Goal: Task Accomplishment & Management: Manage account settings

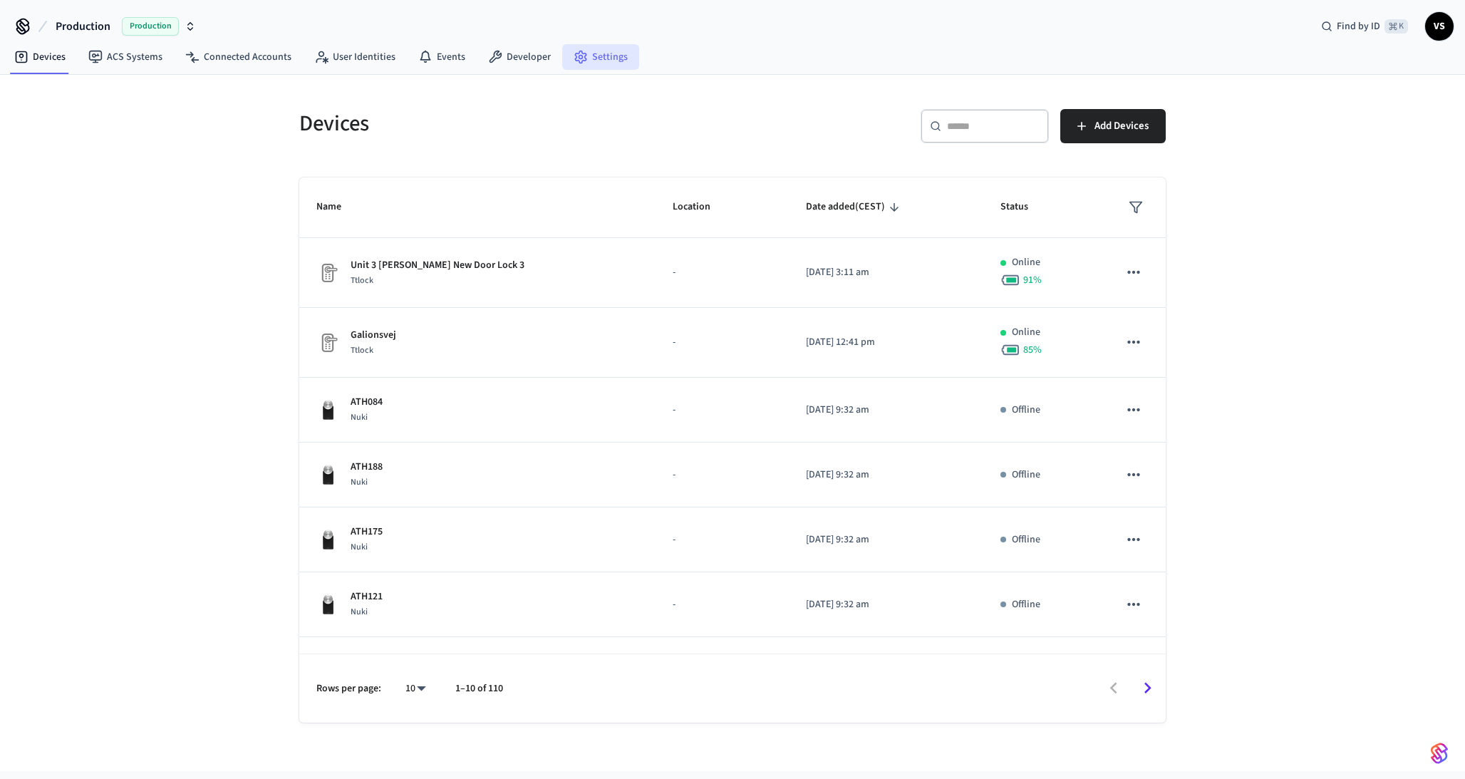
click at [597, 56] on link "Settings" at bounding box center [600, 57] width 77 height 26
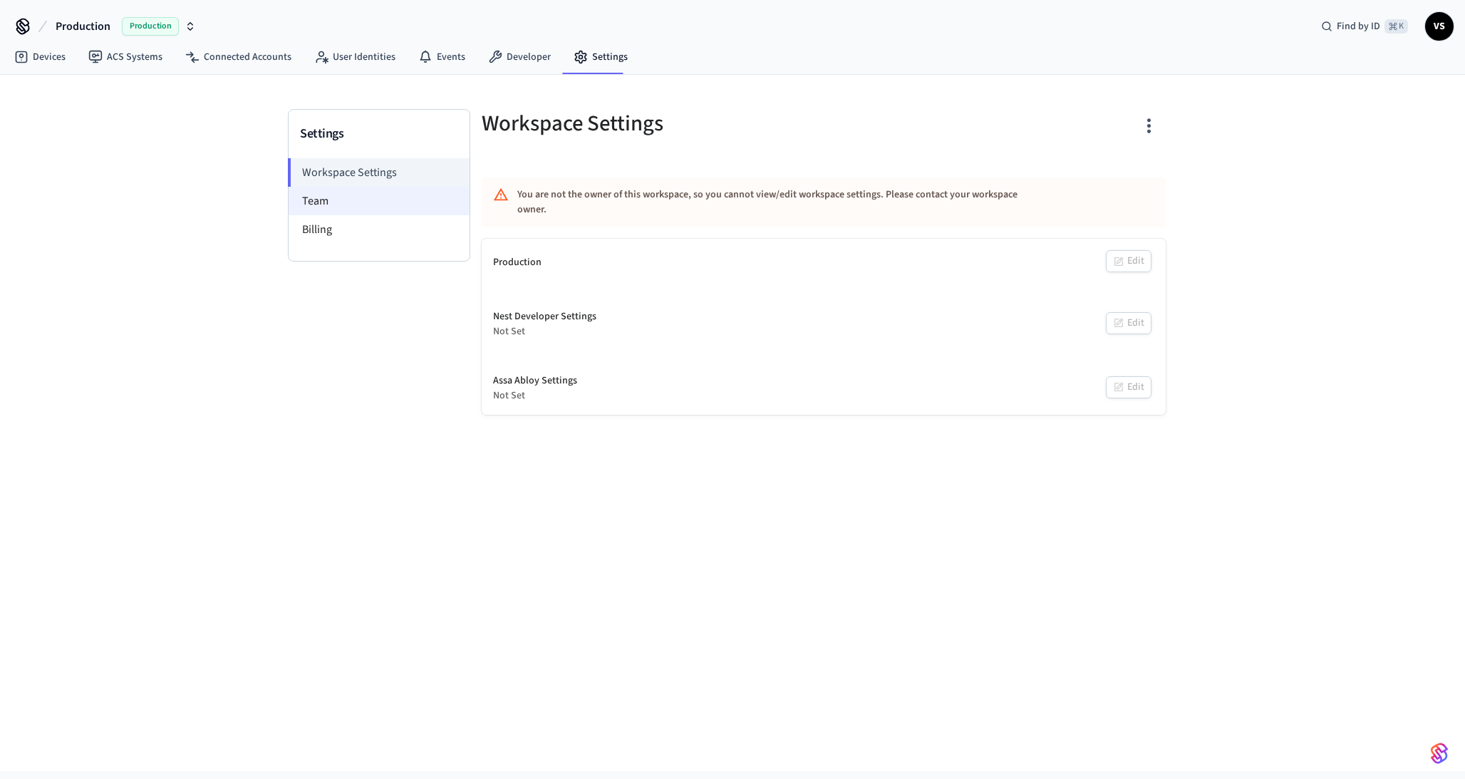
click at [396, 203] on li "Team" at bounding box center [379, 201] width 181 height 29
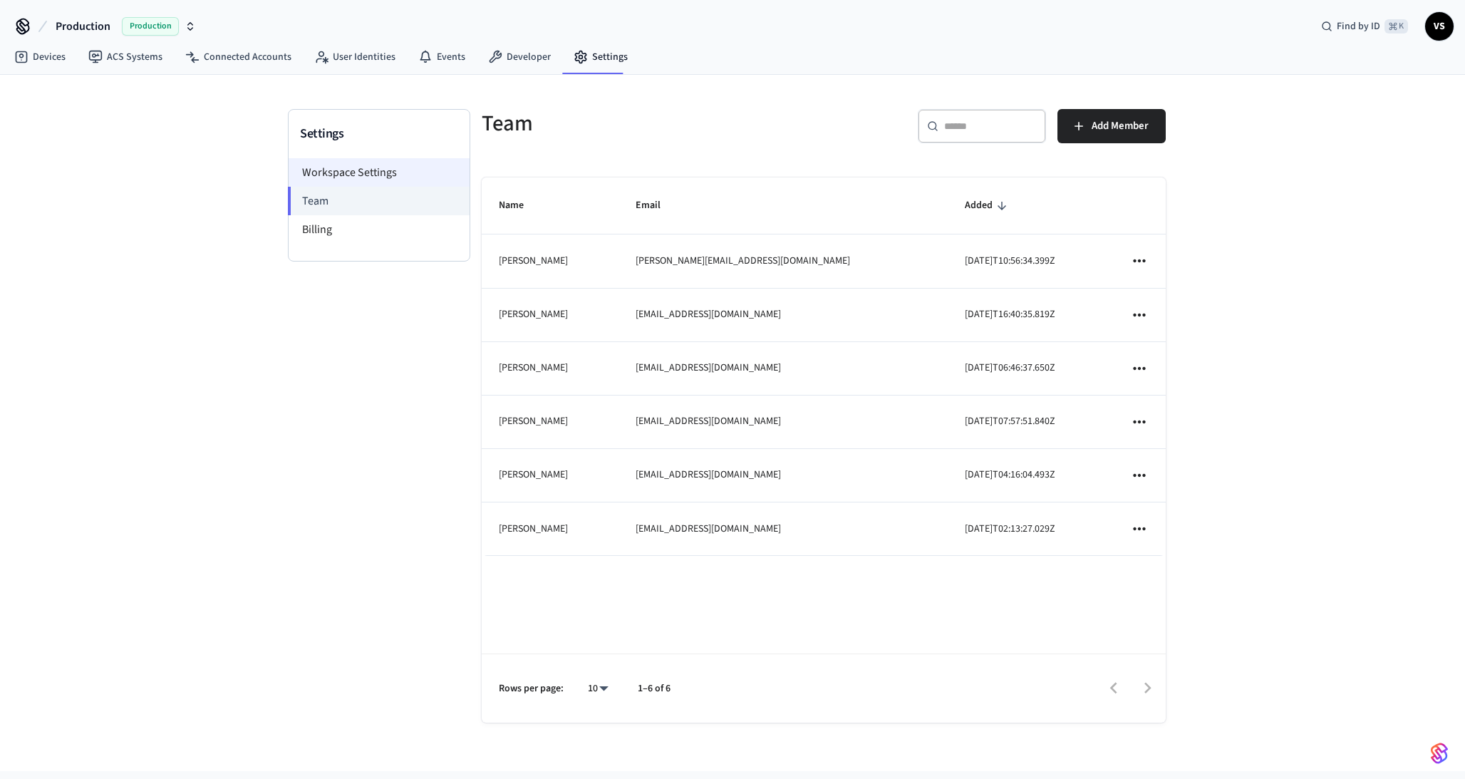
click at [356, 170] on li "Workspace Settings" at bounding box center [379, 172] width 181 height 29
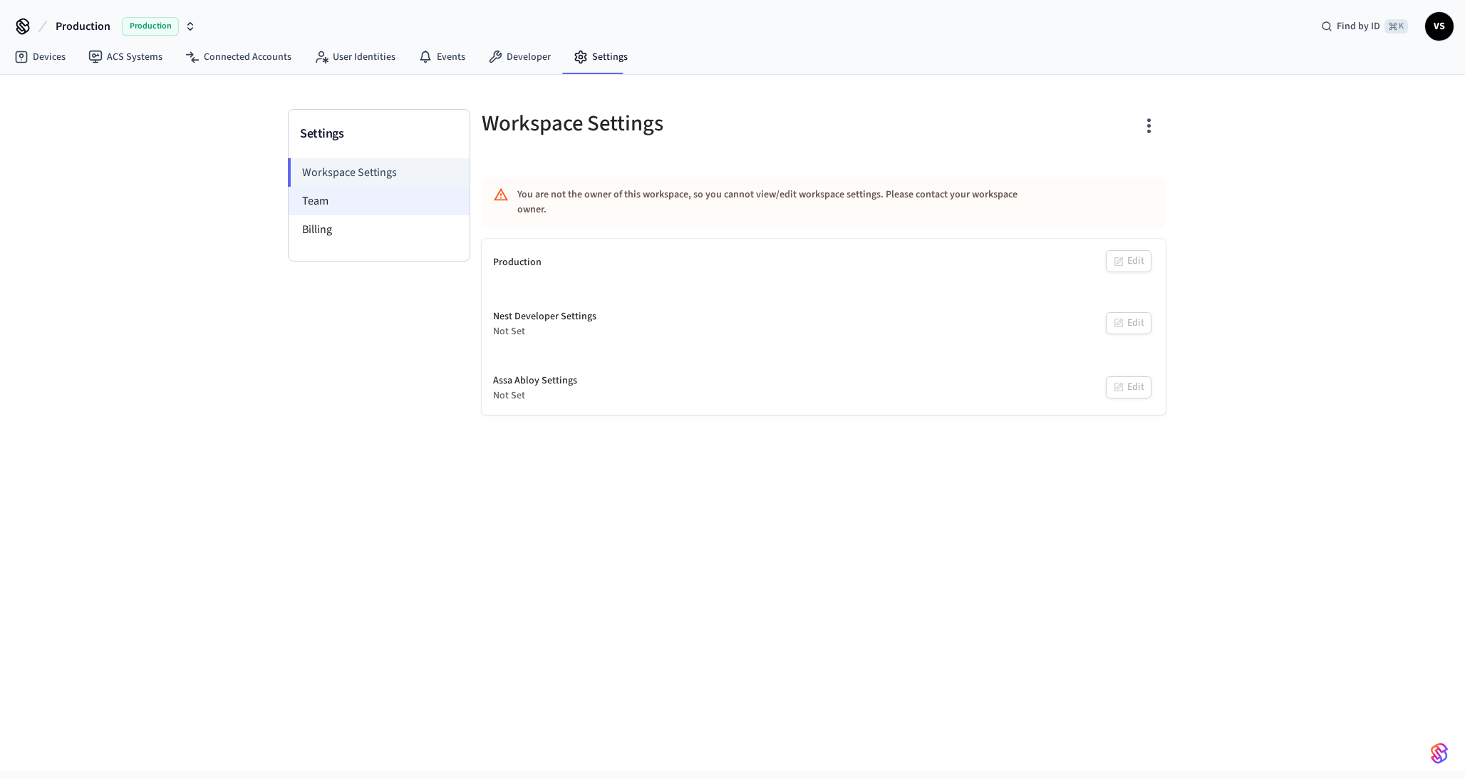
click at [339, 195] on li "Team" at bounding box center [379, 201] width 181 height 29
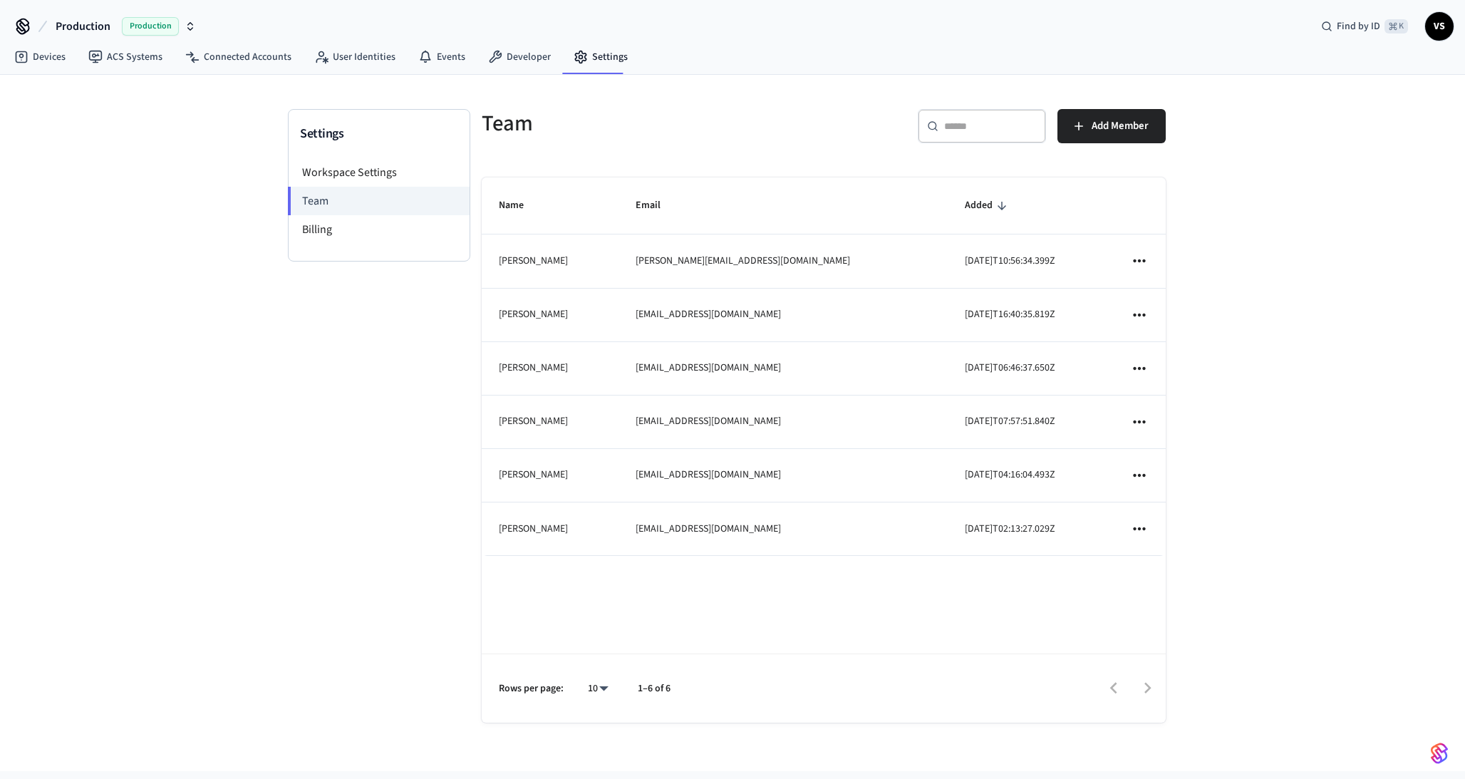
click at [1140, 366] on icon "sticky table" at bounding box center [1139, 368] width 19 height 19
click at [1183, 410] on li "Remove" at bounding box center [1179, 409] width 75 height 38
click at [1142, 418] on icon "sticky table" at bounding box center [1139, 422] width 19 height 19
click at [1172, 460] on li "Remove" at bounding box center [1179, 462] width 75 height 38
click at [1140, 366] on icon "sticky table" at bounding box center [1139, 368] width 19 height 19
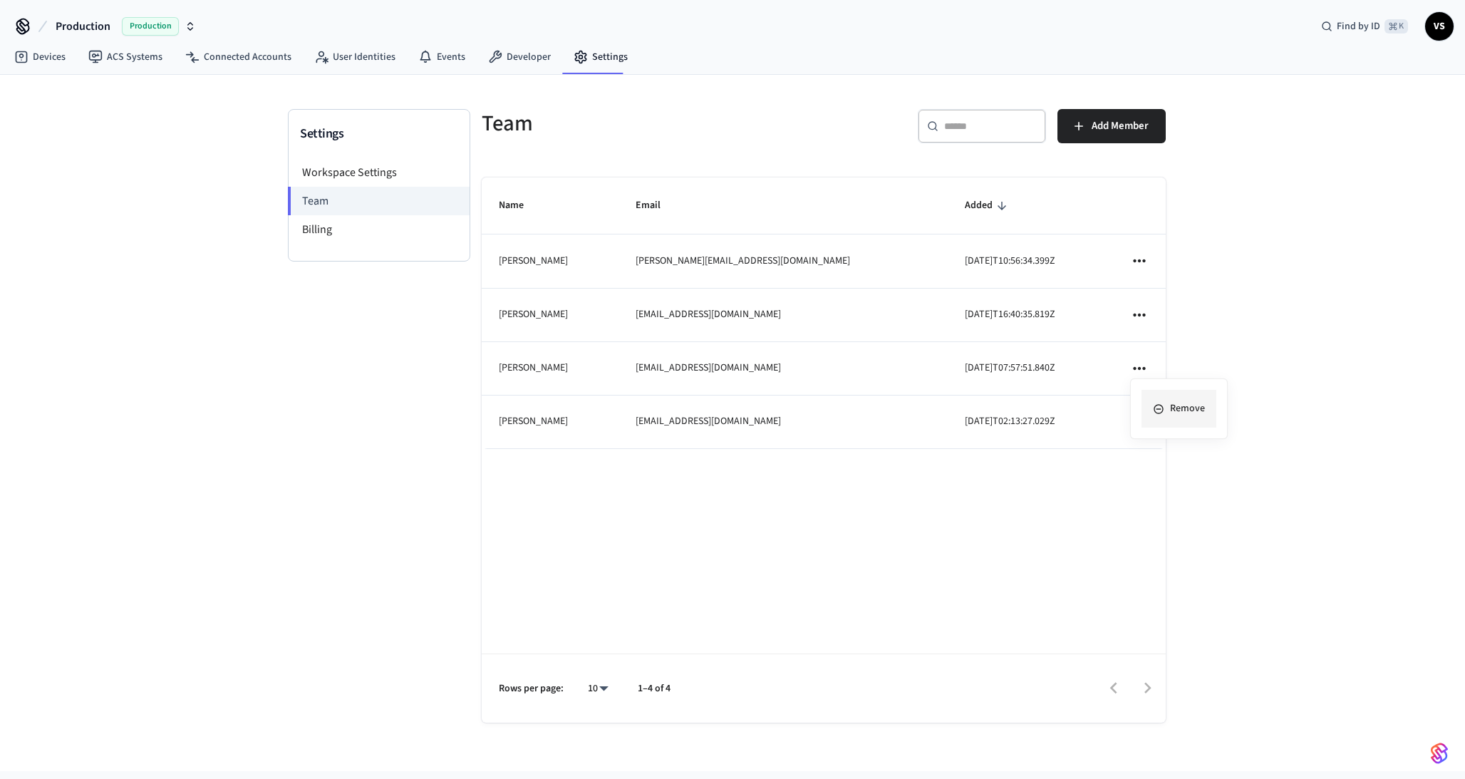
click at [1191, 406] on li "Remove" at bounding box center [1179, 409] width 75 height 38
click at [1092, 120] on span "Add Member" at bounding box center [1120, 126] width 57 height 19
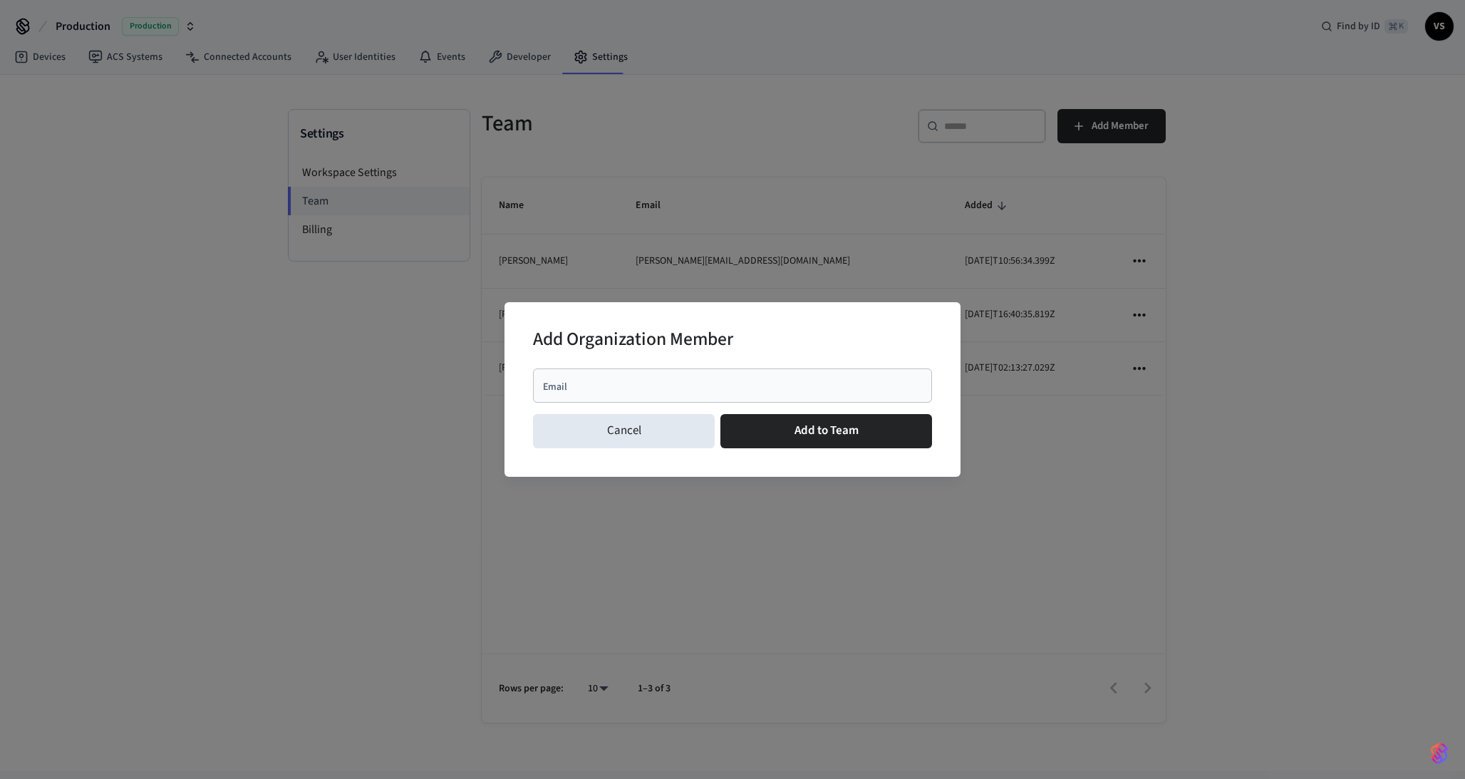
click at [594, 376] on div "Email" at bounding box center [732, 386] width 399 height 34
paste input "**********"
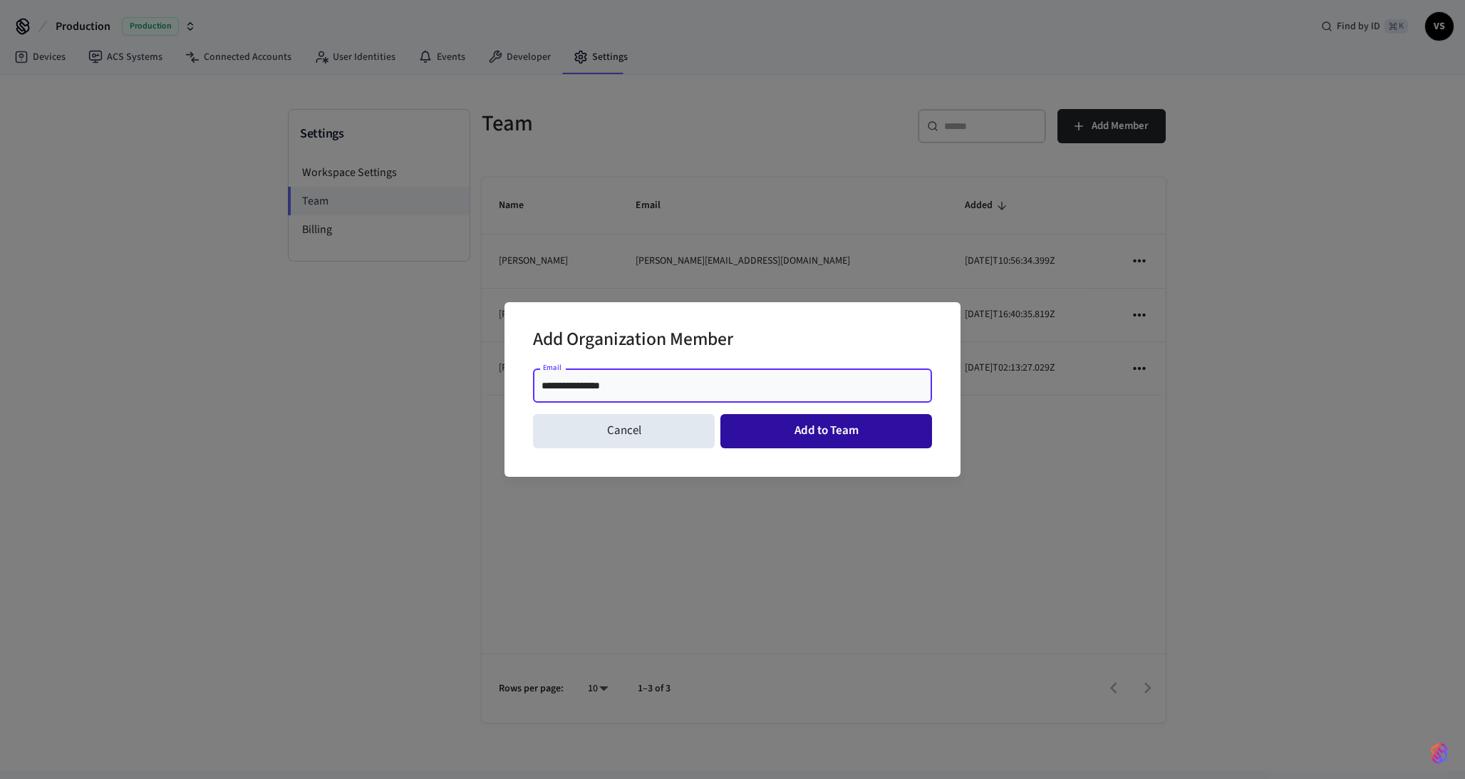
type input "**********"
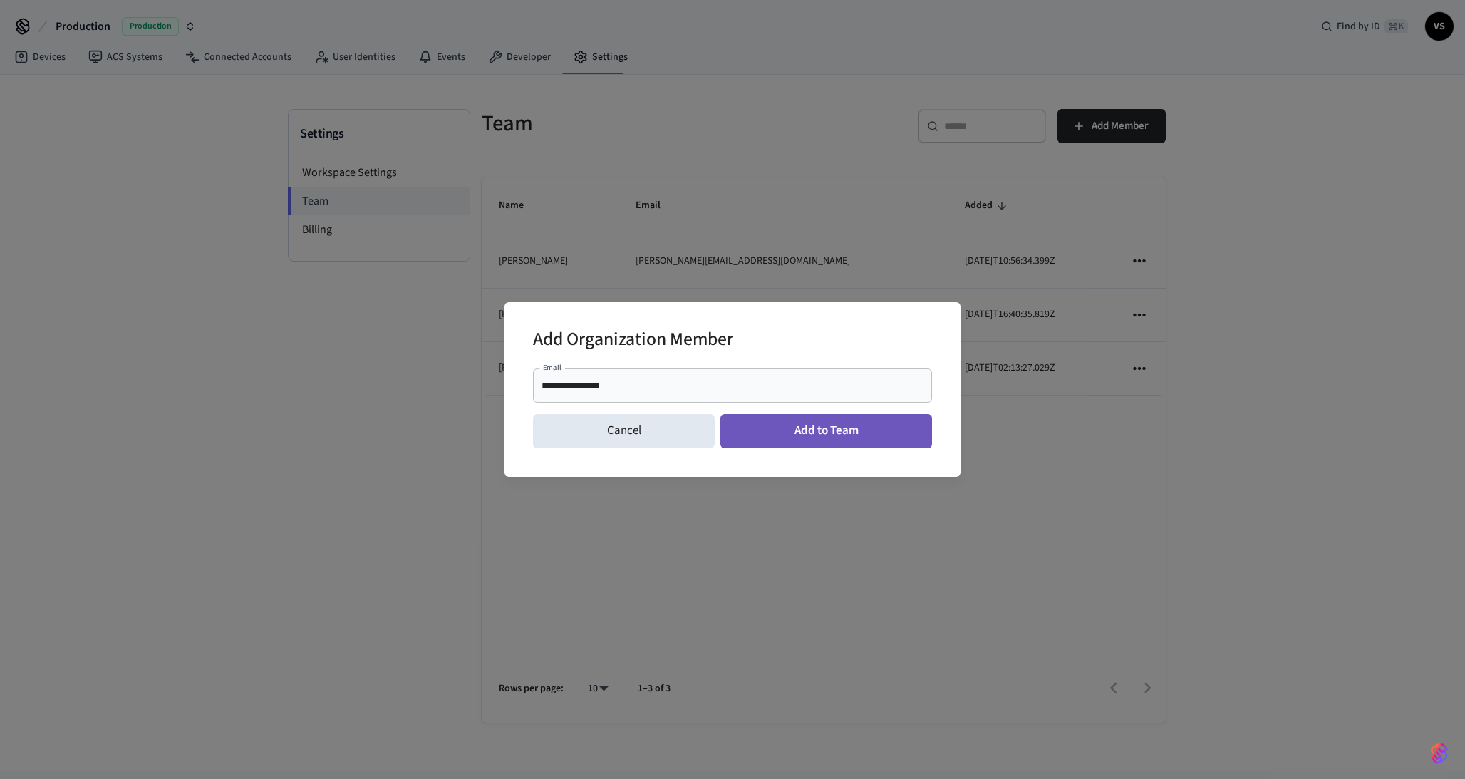
click at [805, 430] on button "Add to Team" at bounding box center [827, 431] width 212 height 34
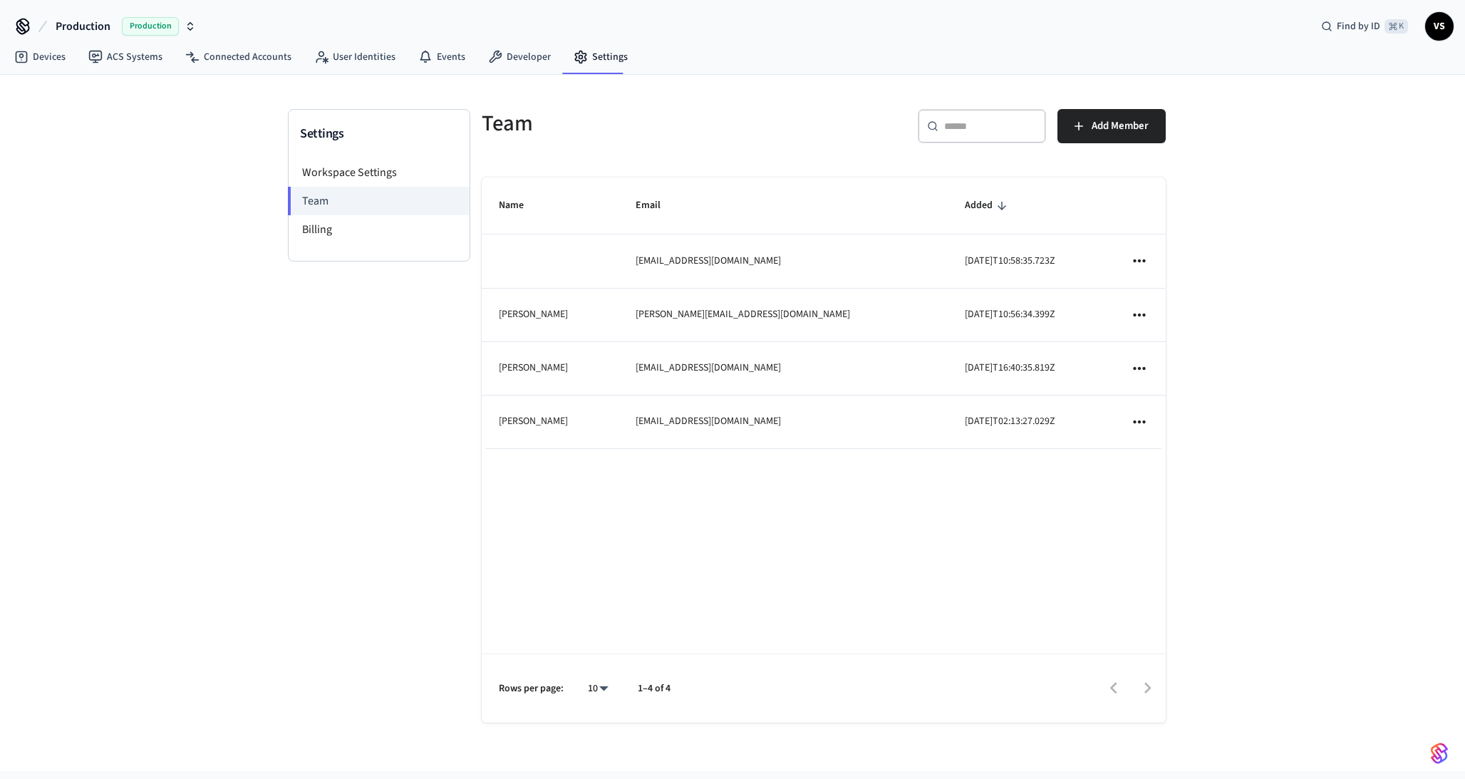
click at [1444, 33] on span "VS" at bounding box center [1440, 27] width 26 height 26
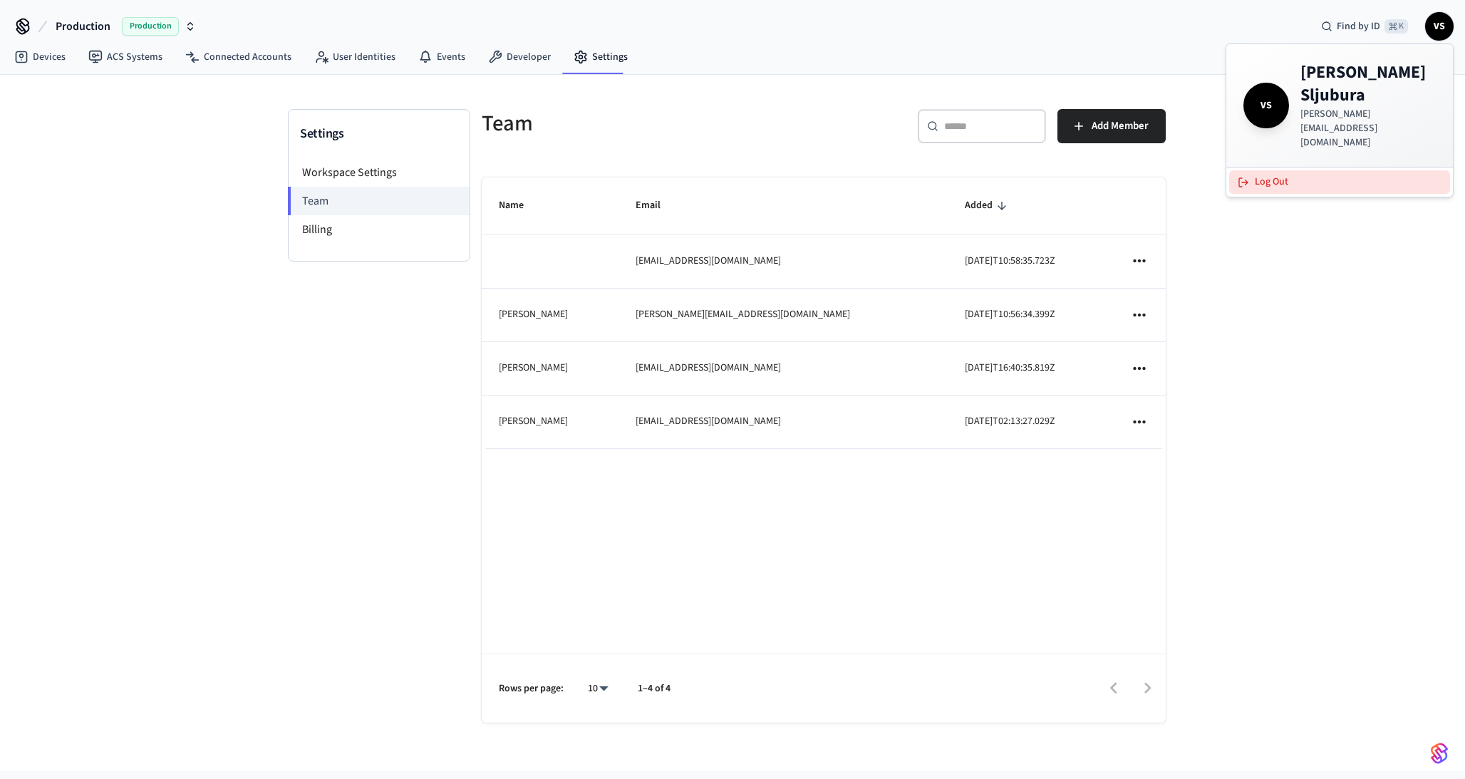
click at [1327, 170] on button "Log Out" at bounding box center [1340, 182] width 221 height 24
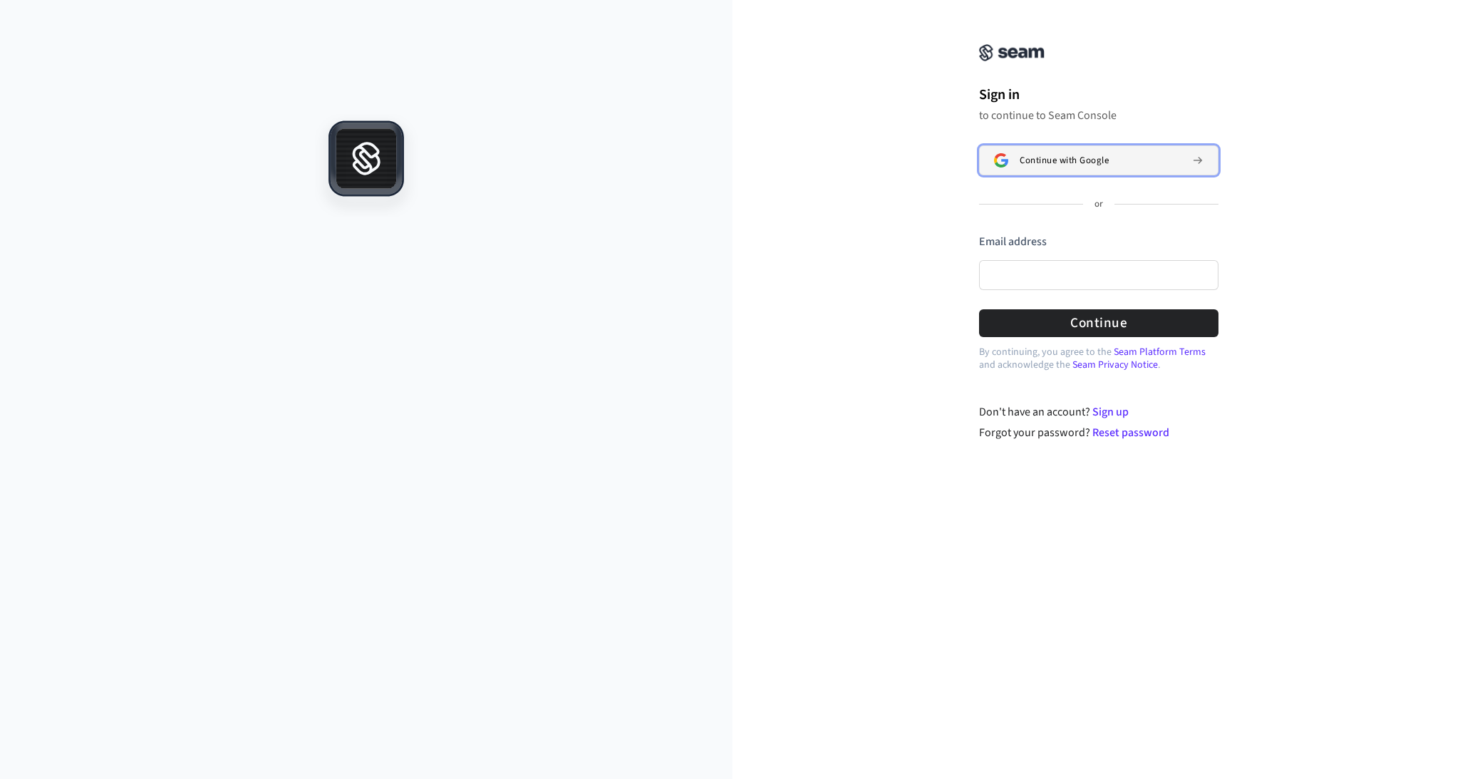
click at [1091, 155] on span "Continue with Google" at bounding box center [1064, 160] width 89 height 11
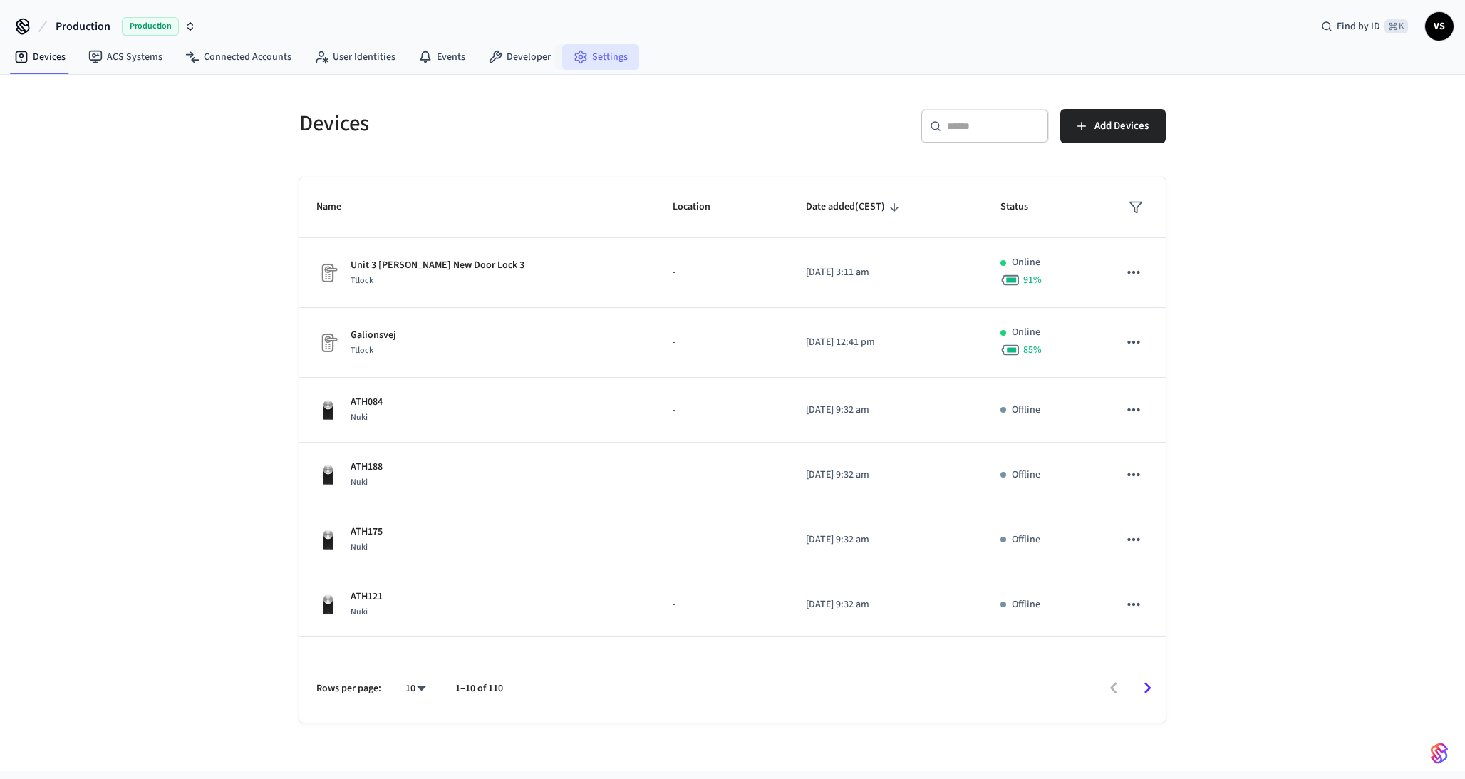
click at [593, 53] on link "Settings" at bounding box center [600, 57] width 77 height 26
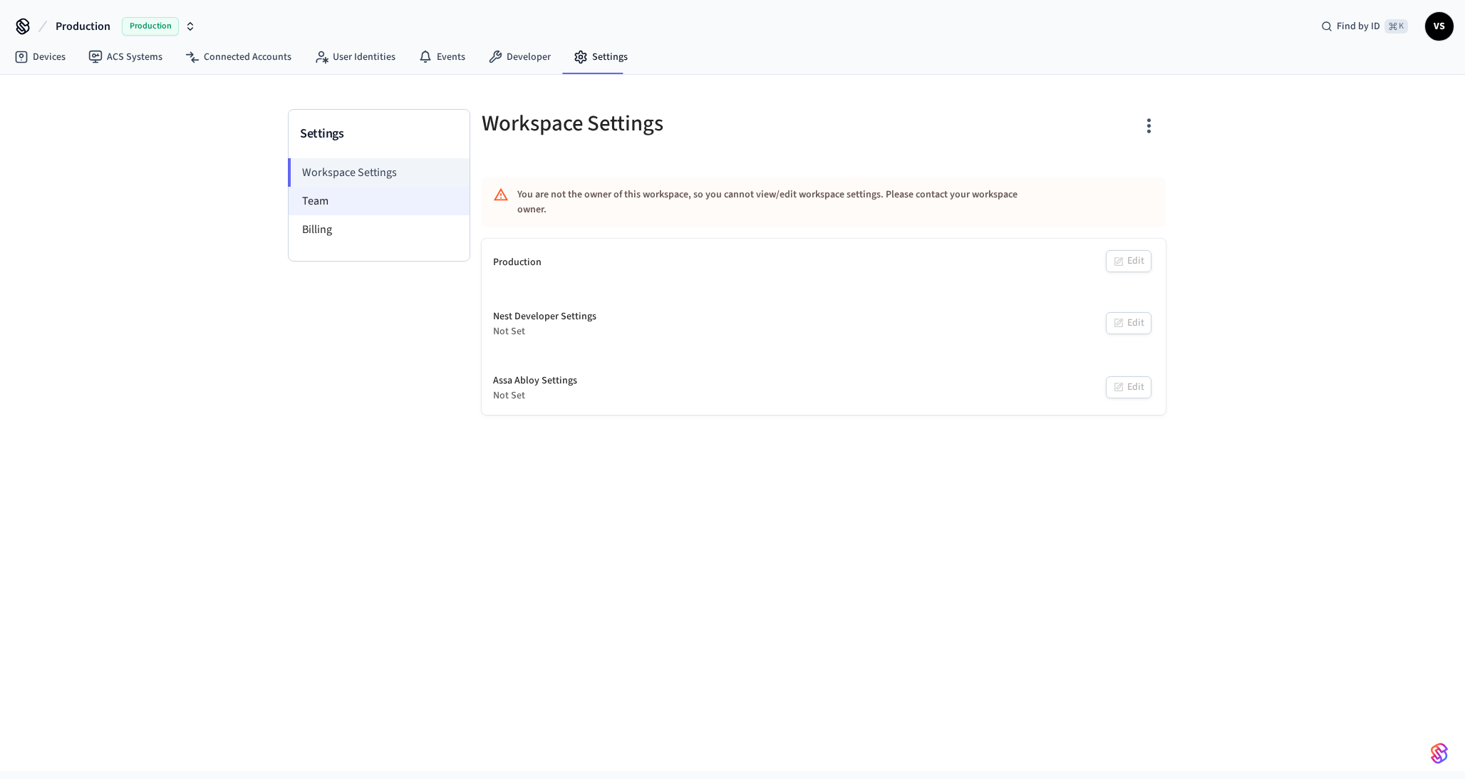
click at [354, 195] on li "Team" at bounding box center [379, 201] width 181 height 29
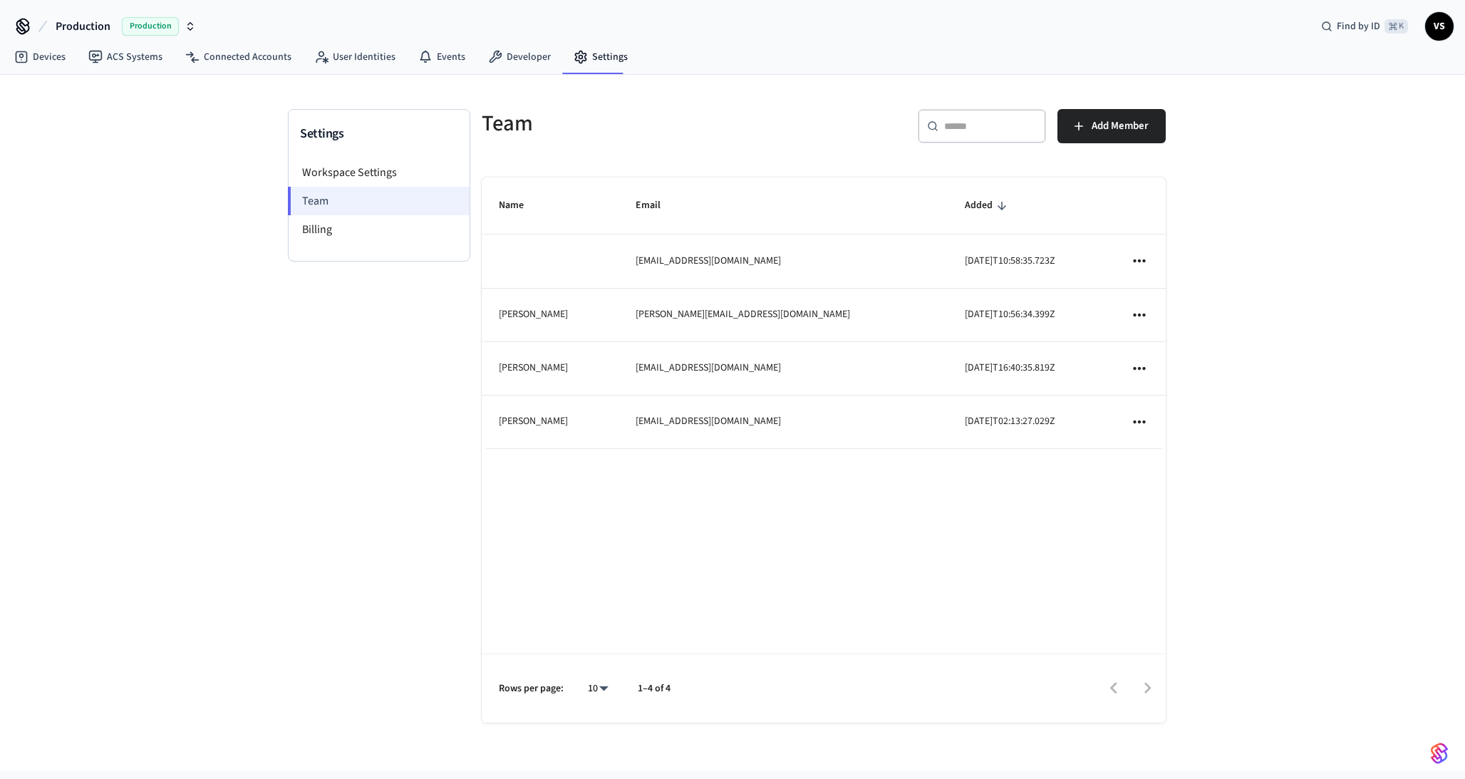
click at [361, 203] on li "Team" at bounding box center [379, 201] width 182 height 29
click at [366, 233] on li "Billing" at bounding box center [379, 229] width 181 height 29
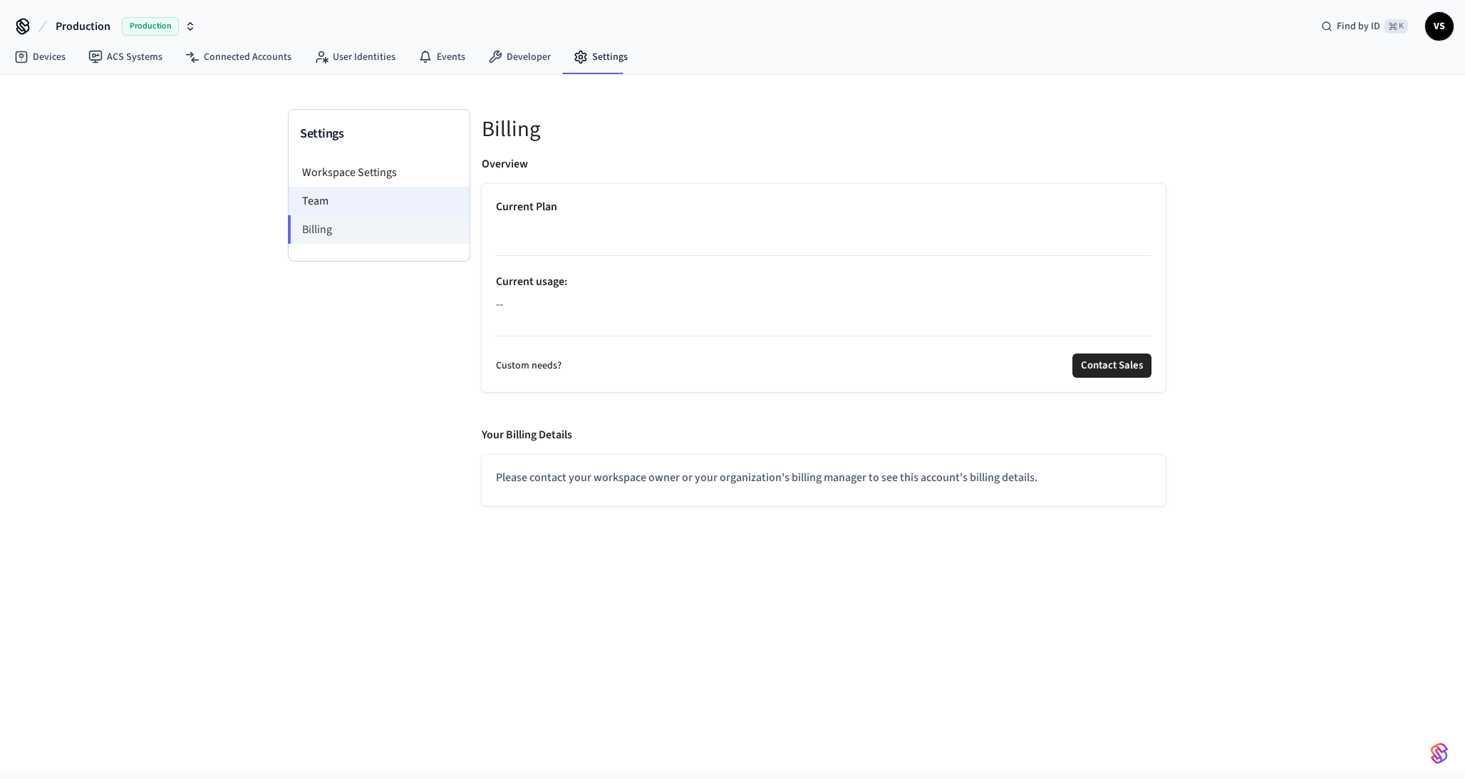
click at [346, 200] on li "Team" at bounding box center [379, 201] width 181 height 29
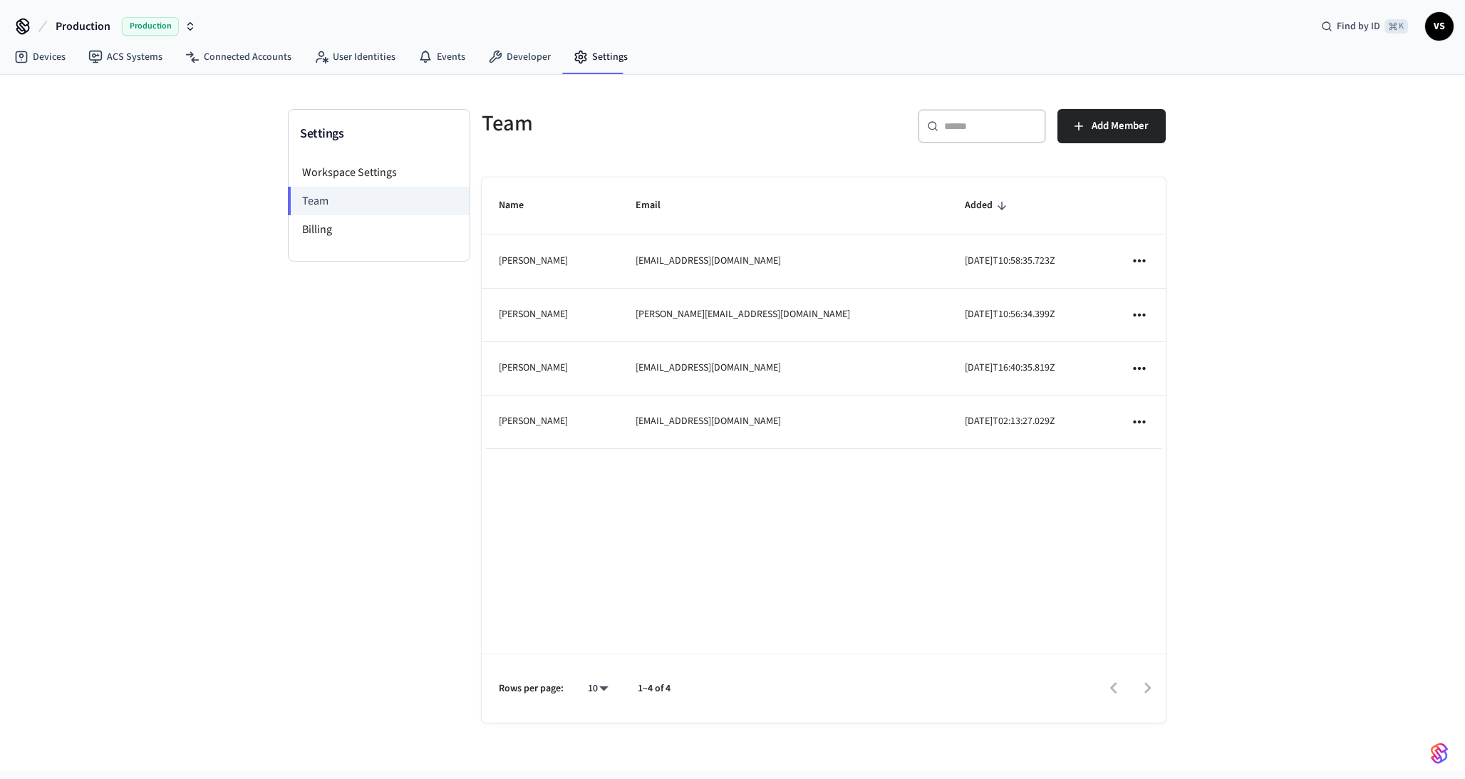
click at [1442, 24] on span "VS" at bounding box center [1440, 27] width 26 height 26
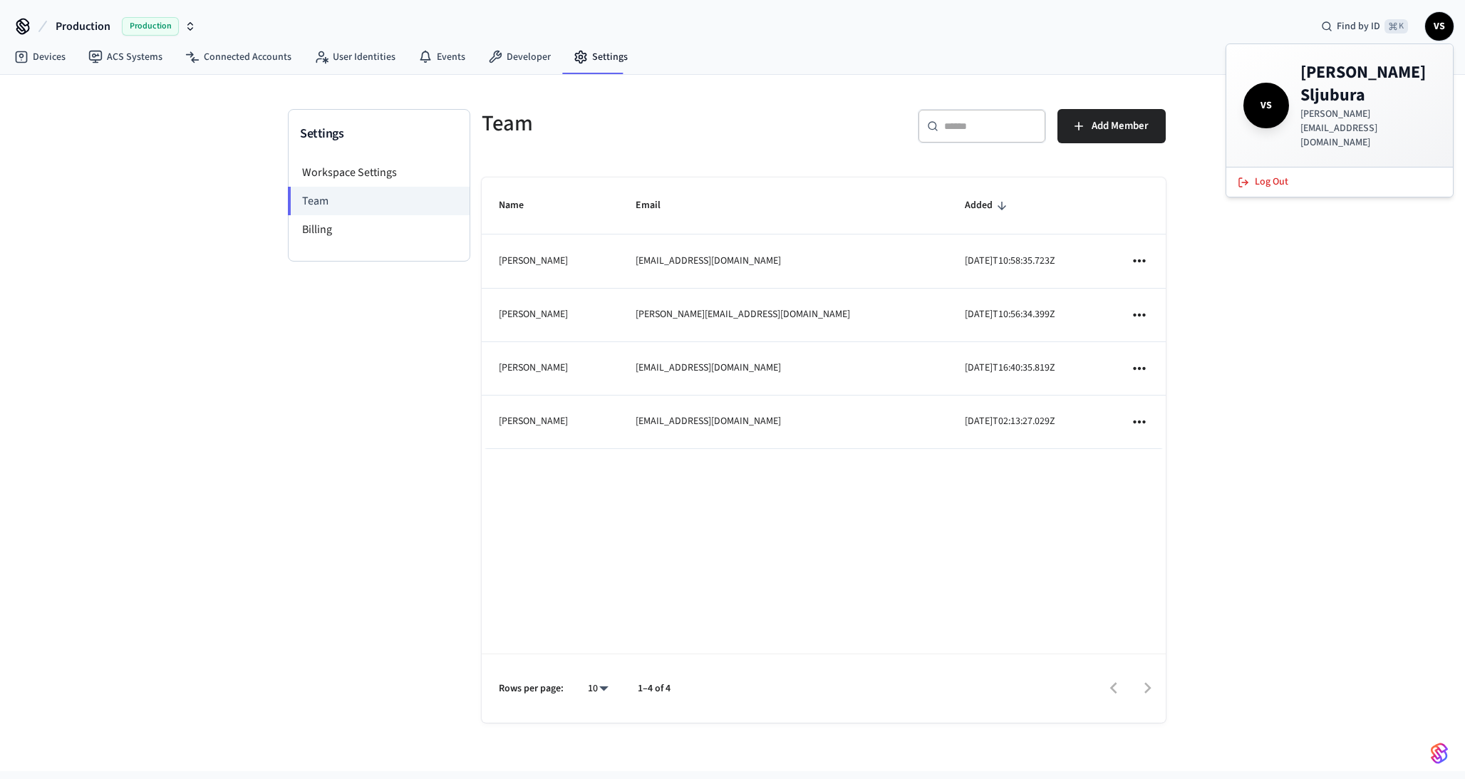
click at [1317, 235] on div "Settings Workspace Settings Team Billing Team ​ ​ Add Member Name Email Added U…" at bounding box center [732, 423] width 1465 height 696
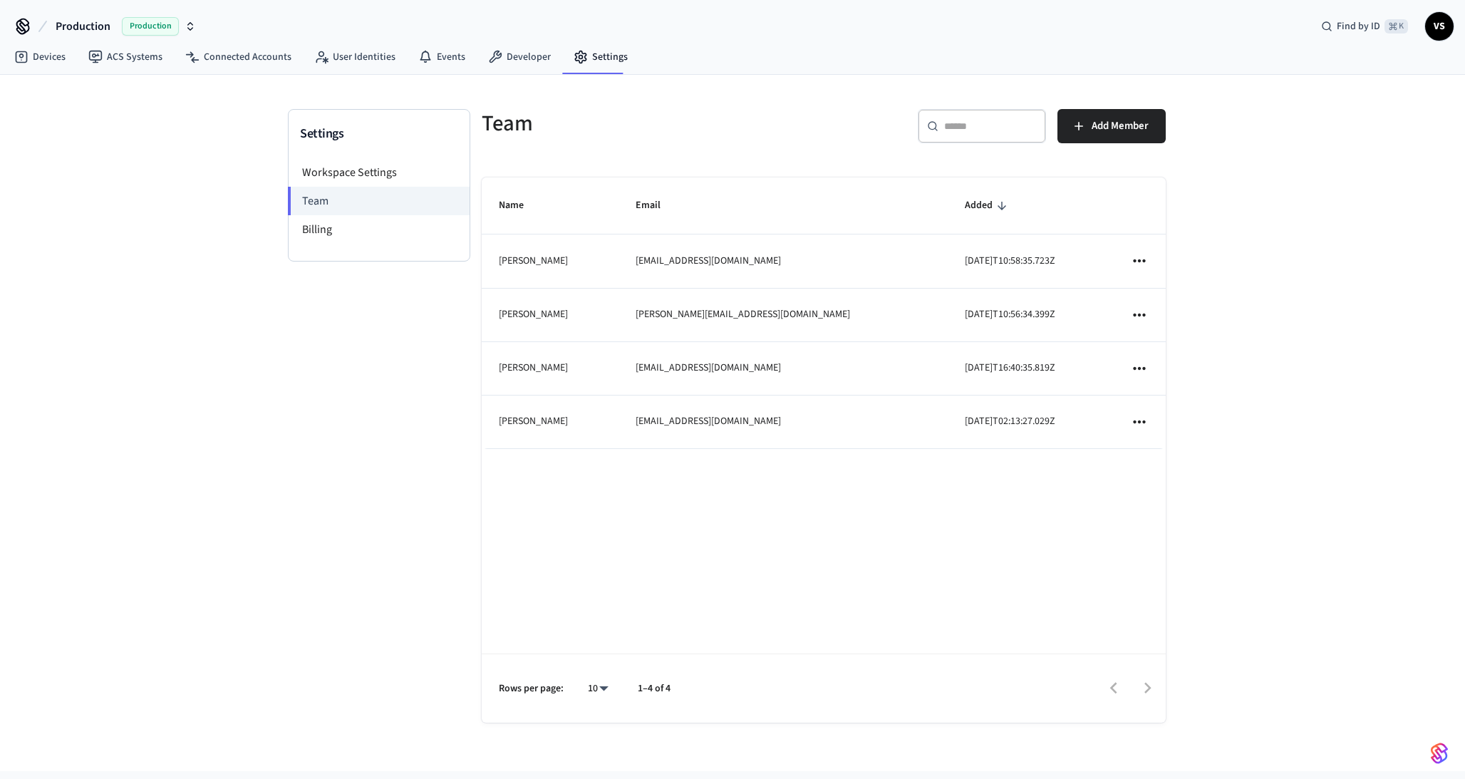
click at [954, 38] on div "Production Production Find by ID ⌘ K VS" at bounding box center [732, 20] width 1465 height 41
click at [882, 28] on div "Production Production Find by ID ⌘ K VS" at bounding box center [732, 20] width 1465 height 41
click at [151, 36] on button "Production Production" at bounding box center [125, 26] width 149 height 30
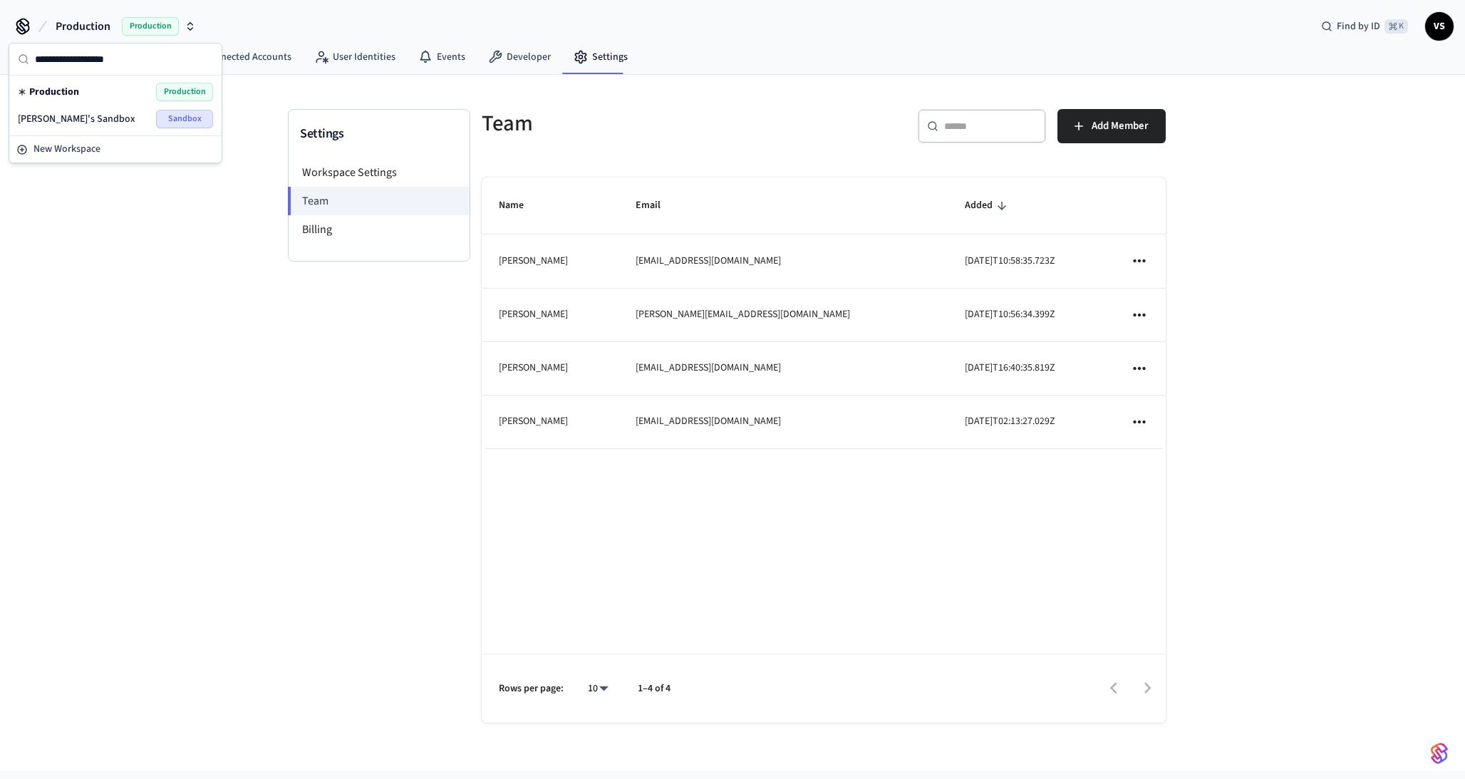
click at [110, 119] on div "Vladimir's Sandbox Sandbox" at bounding box center [115, 119] width 195 height 19
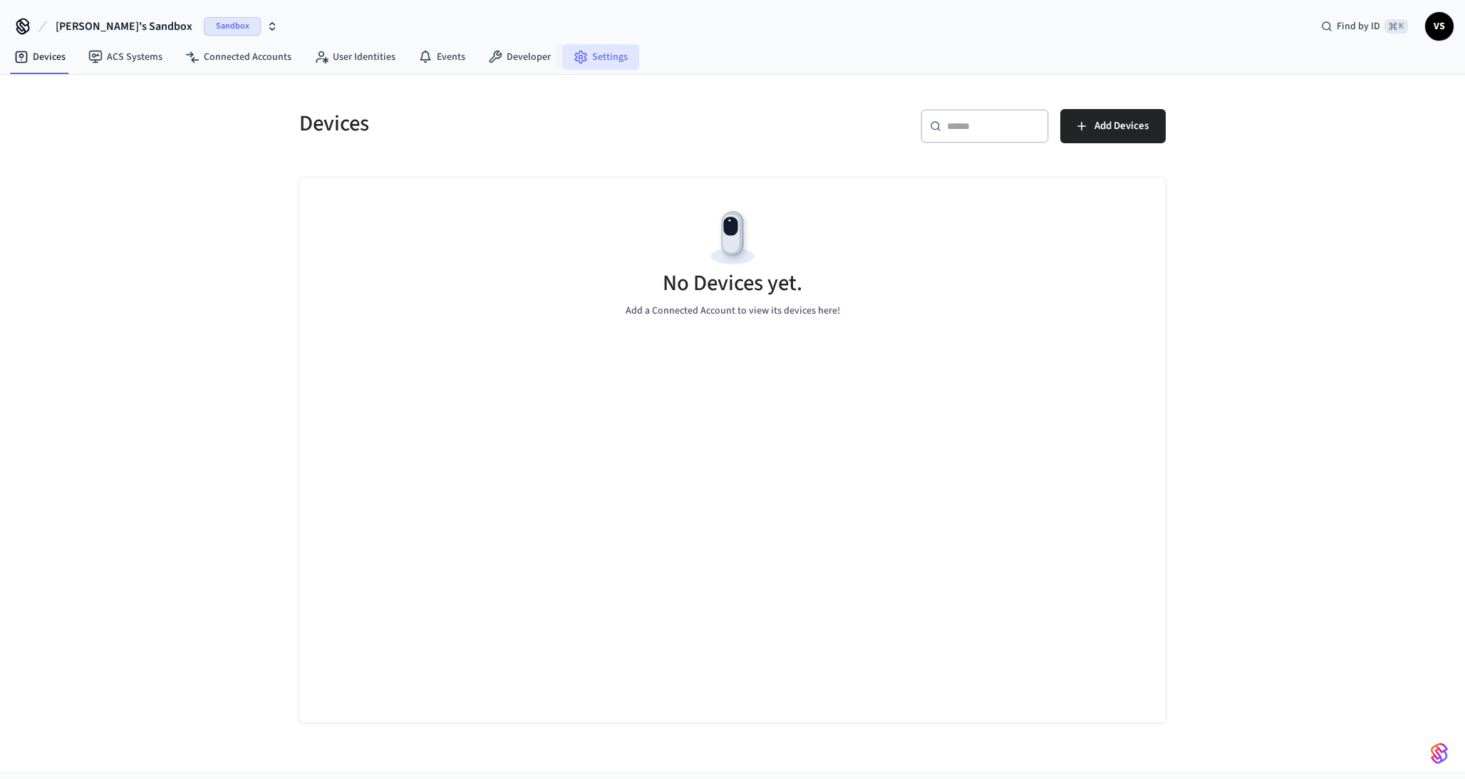
click at [607, 58] on link "Settings" at bounding box center [600, 57] width 77 height 26
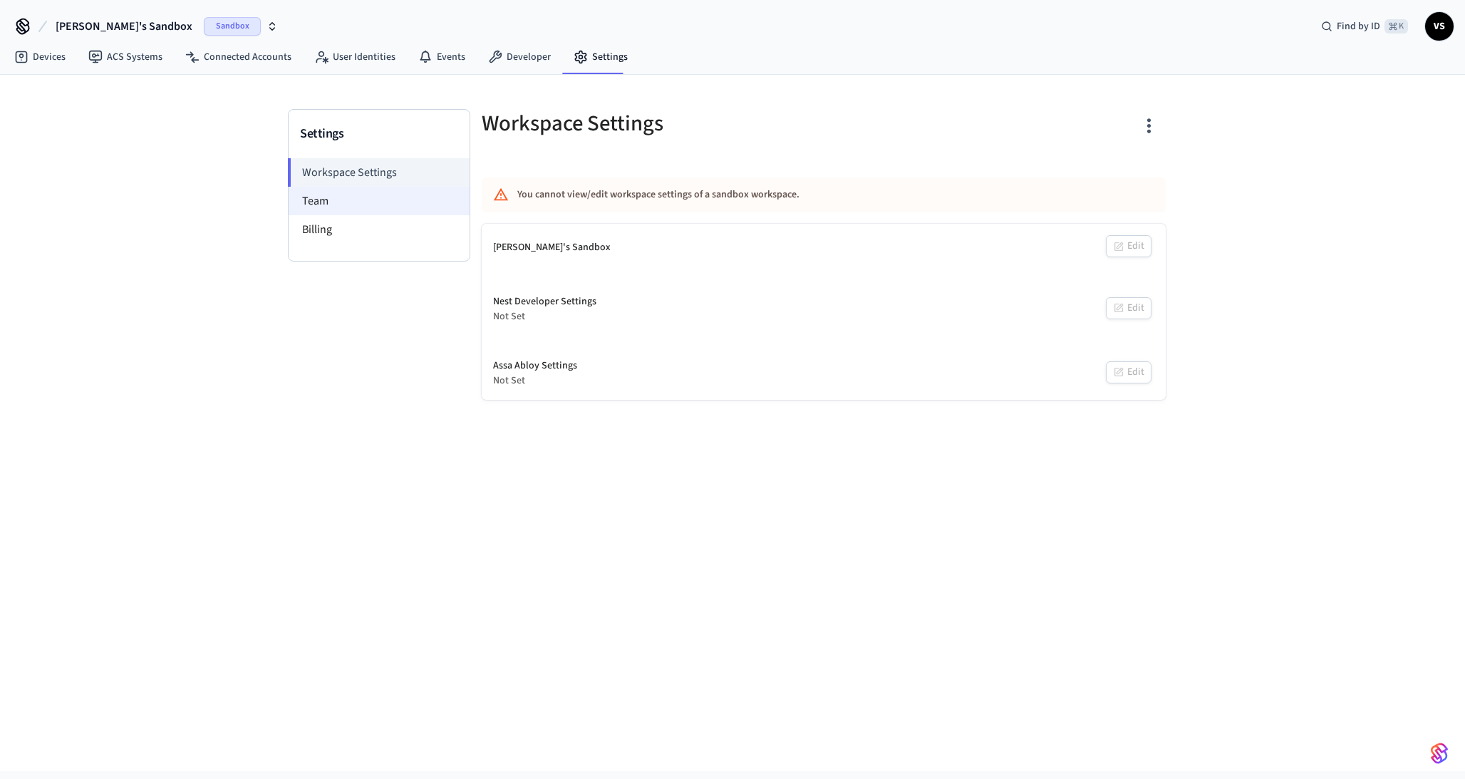
click at [354, 197] on li "Team" at bounding box center [379, 201] width 181 height 29
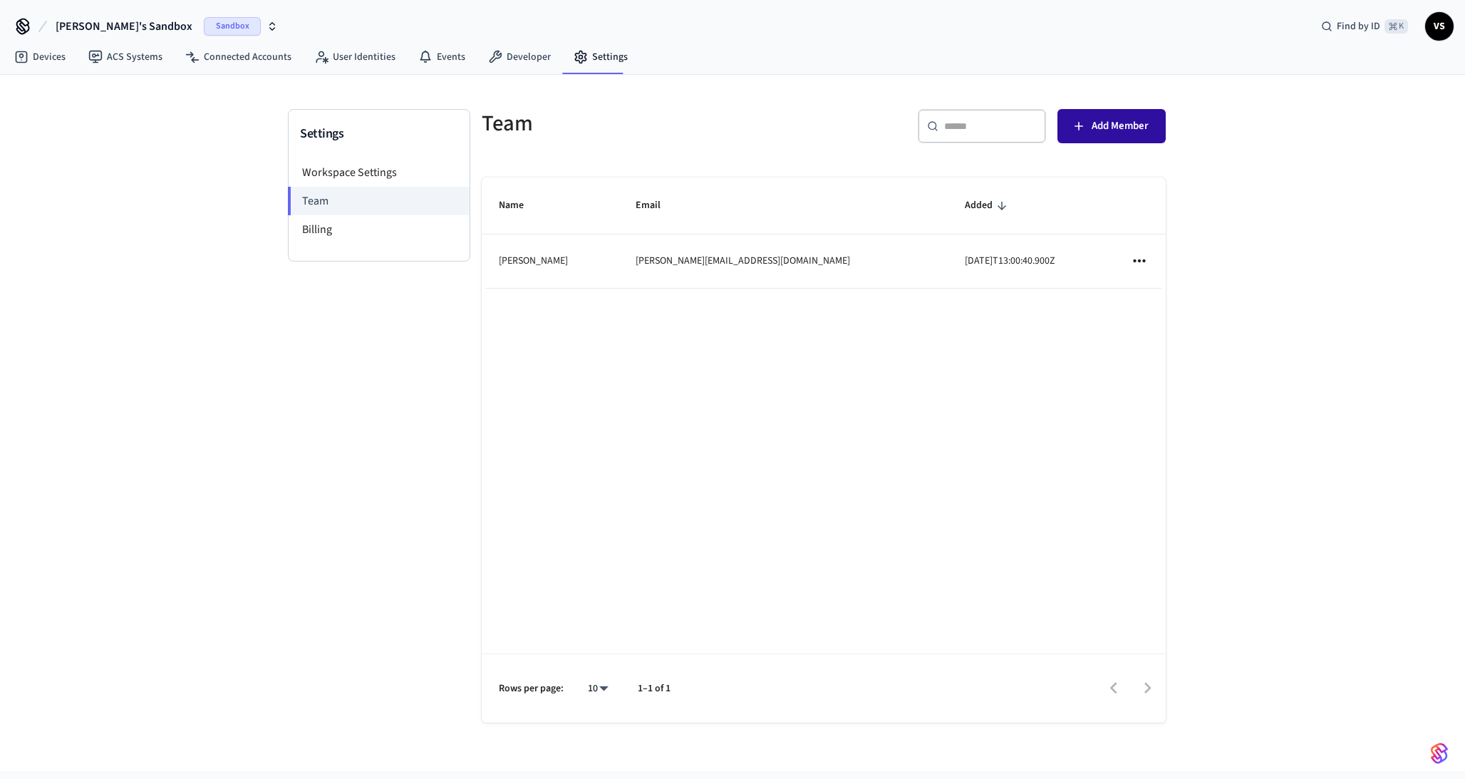
click at [1103, 118] on span "Add Member" at bounding box center [1120, 126] width 57 height 19
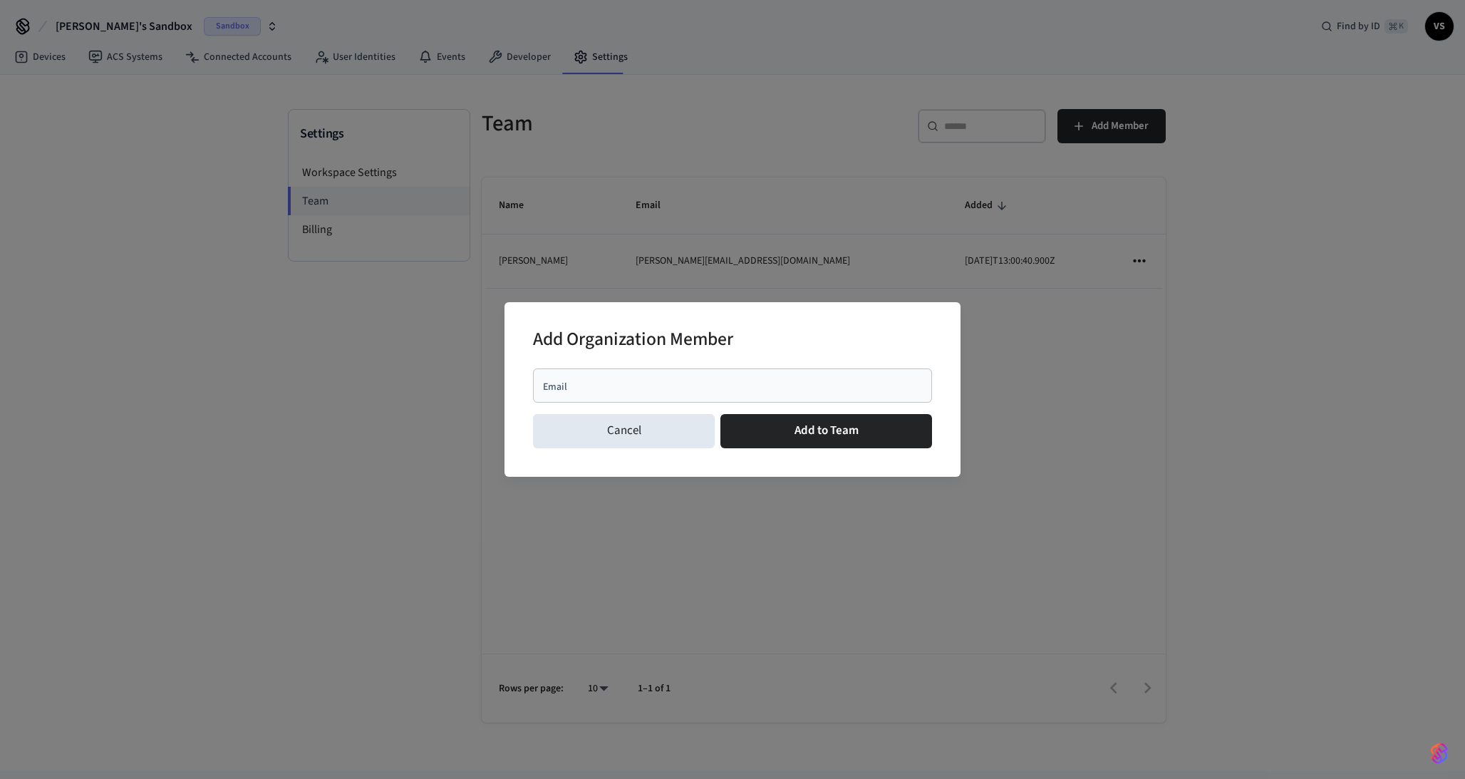
click at [596, 381] on input "Email" at bounding box center [733, 385] width 382 height 14
paste input "**********"
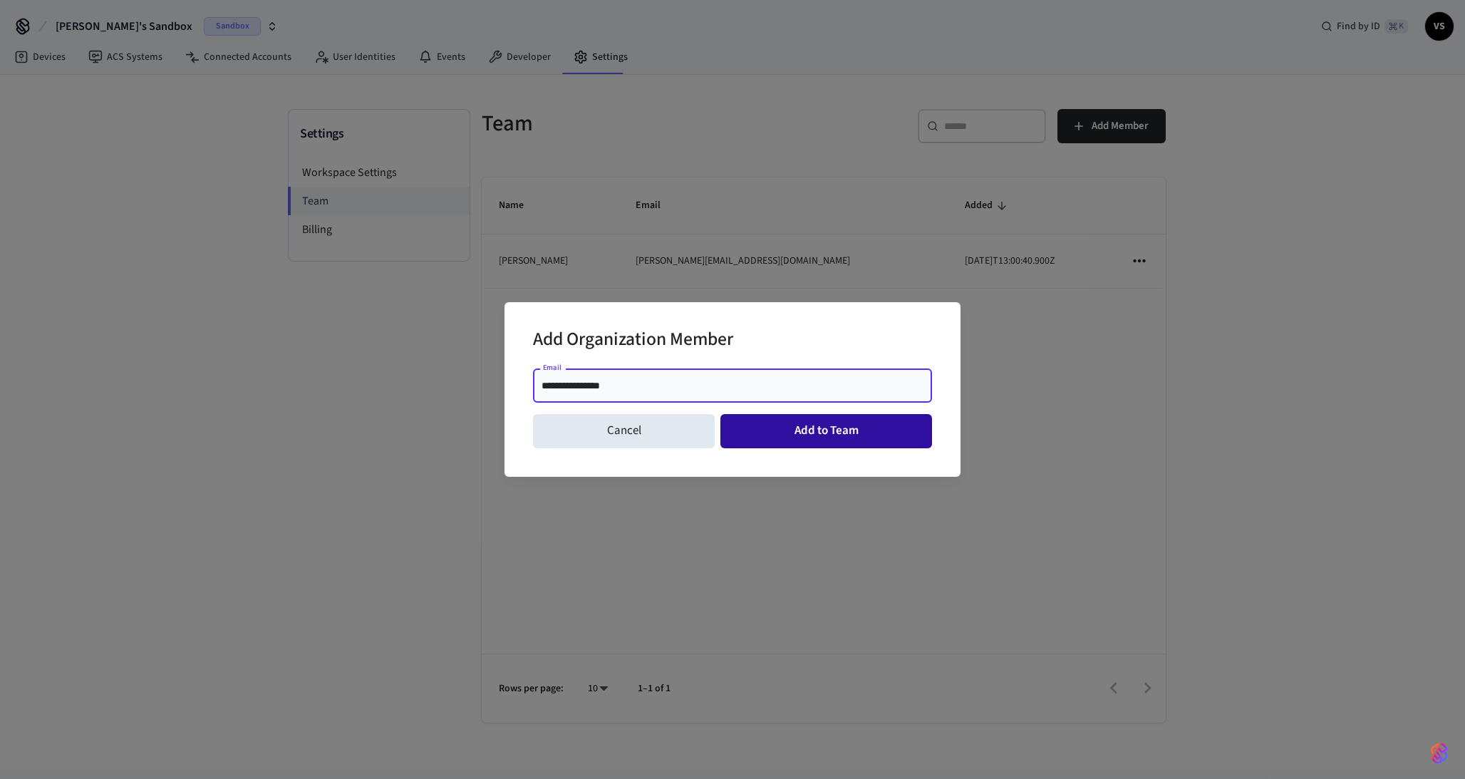
type input "**********"
click at [808, 429] on button "Add to Team" at bounding box center [827, 431] width 212 height 34
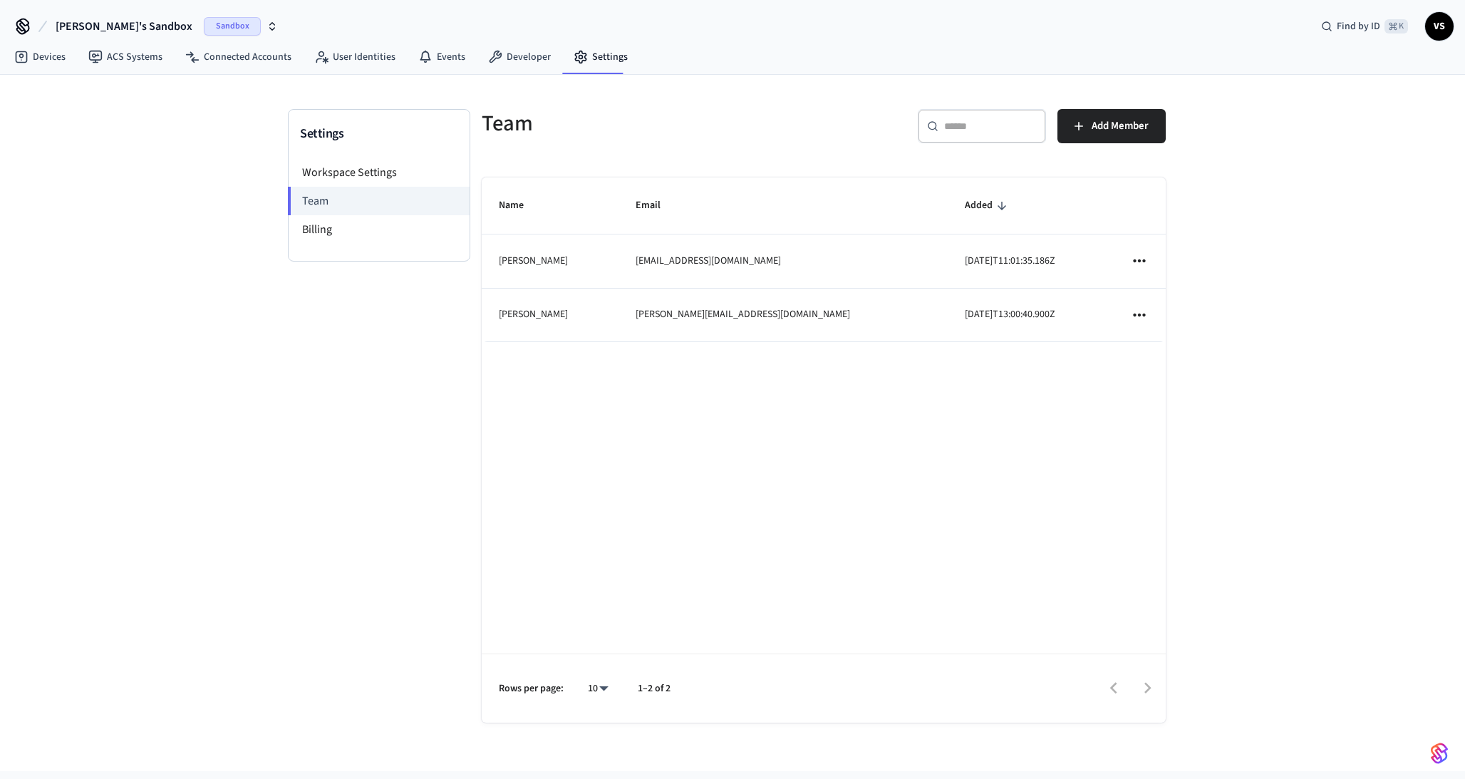
click at [798, 407] on div "Name Email Added Usman Javed usman@tokeet.com 2025-08-21T11:01:35.186Z Vladimir…" at bounding box center [824, 449] width 684 height 545
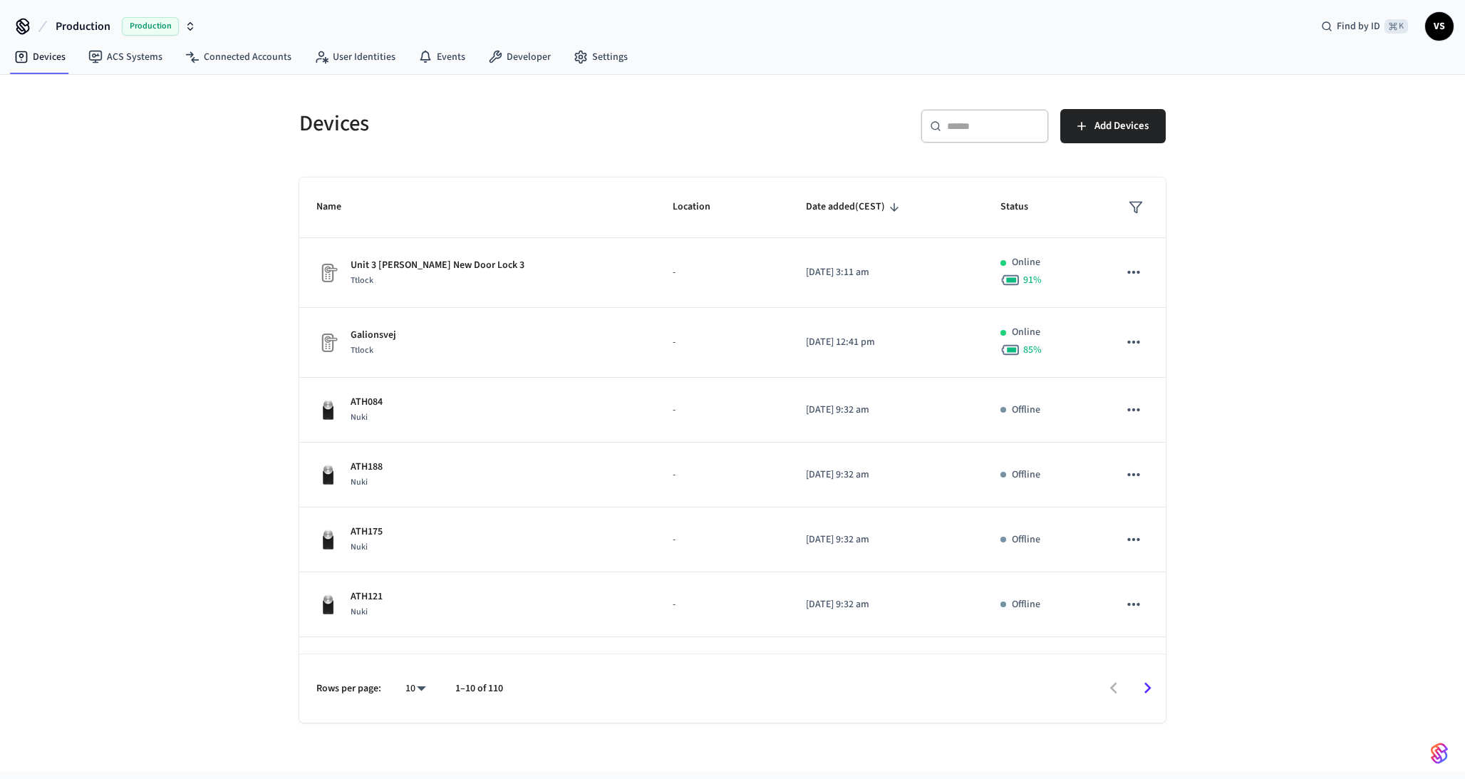
click at [143, 21] on span "Production" at bounding box center [150, 26] width 57 height 19
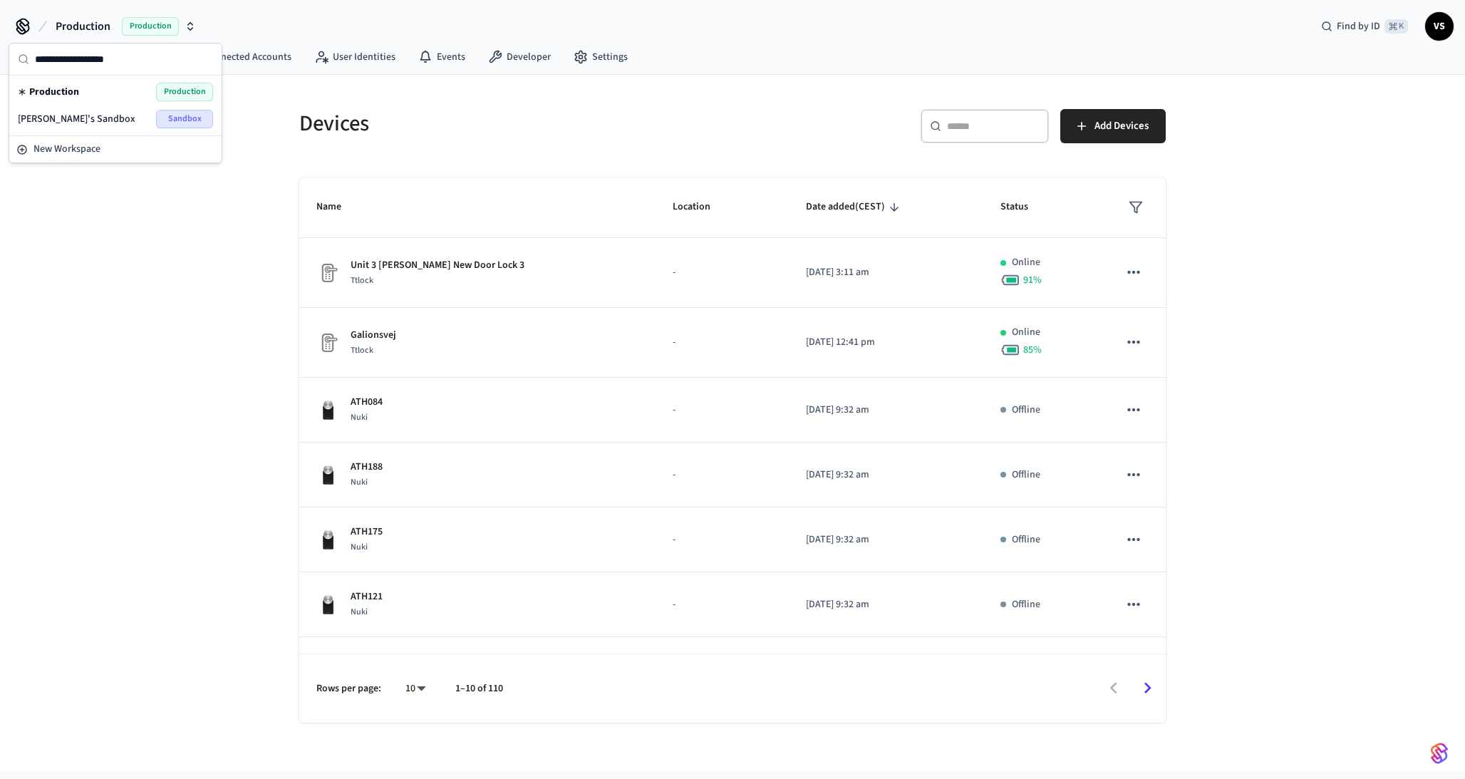
click at [90, 119] on span "Vladimir's Sandbox" at bounding box center [77, 119] width 118 height 14
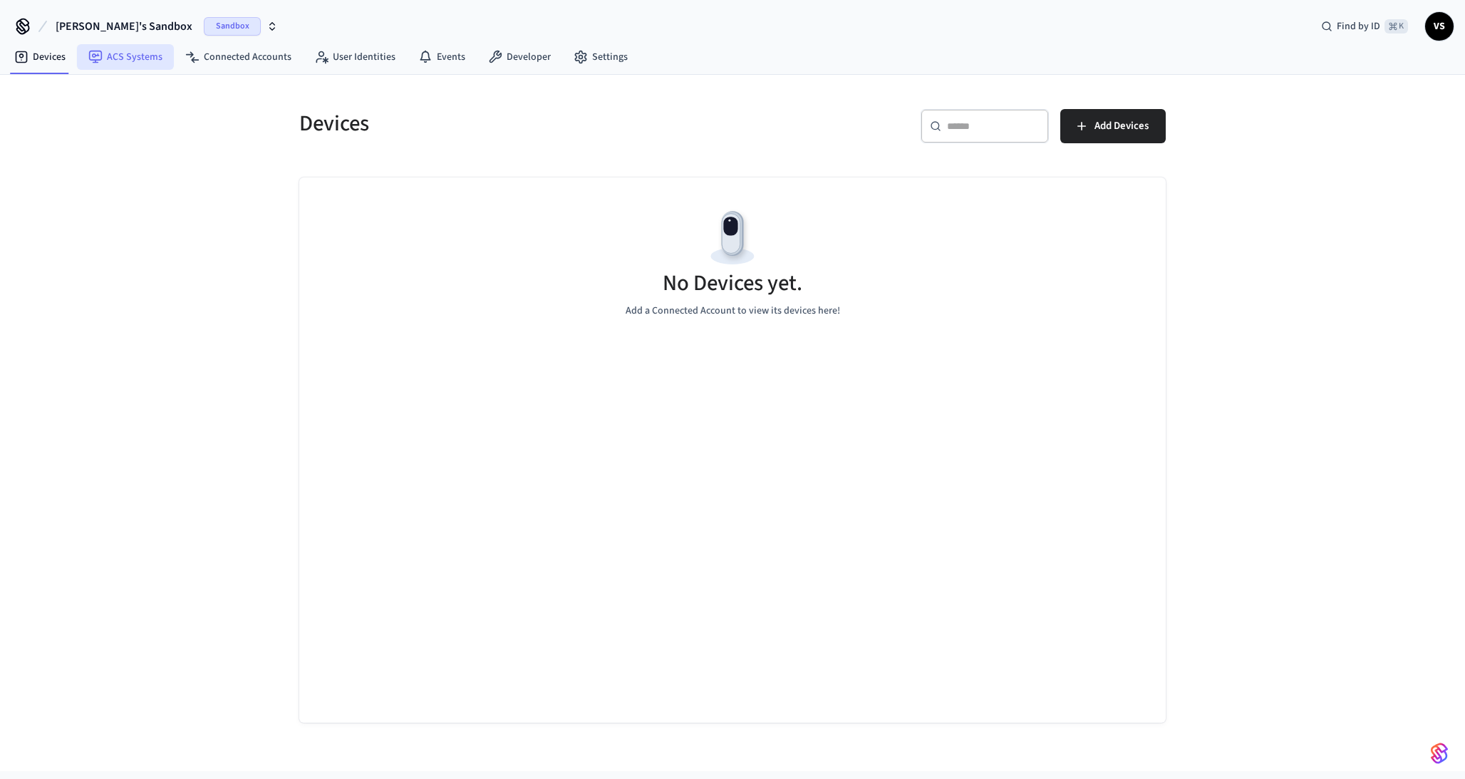
click at [130, 66] on link "ACS Systems" at bounding box center [125, 57] width 97 height 26
click at [250, 48] on link "Connected Accounts" at bounding box center [238, 57] width 129 height 26
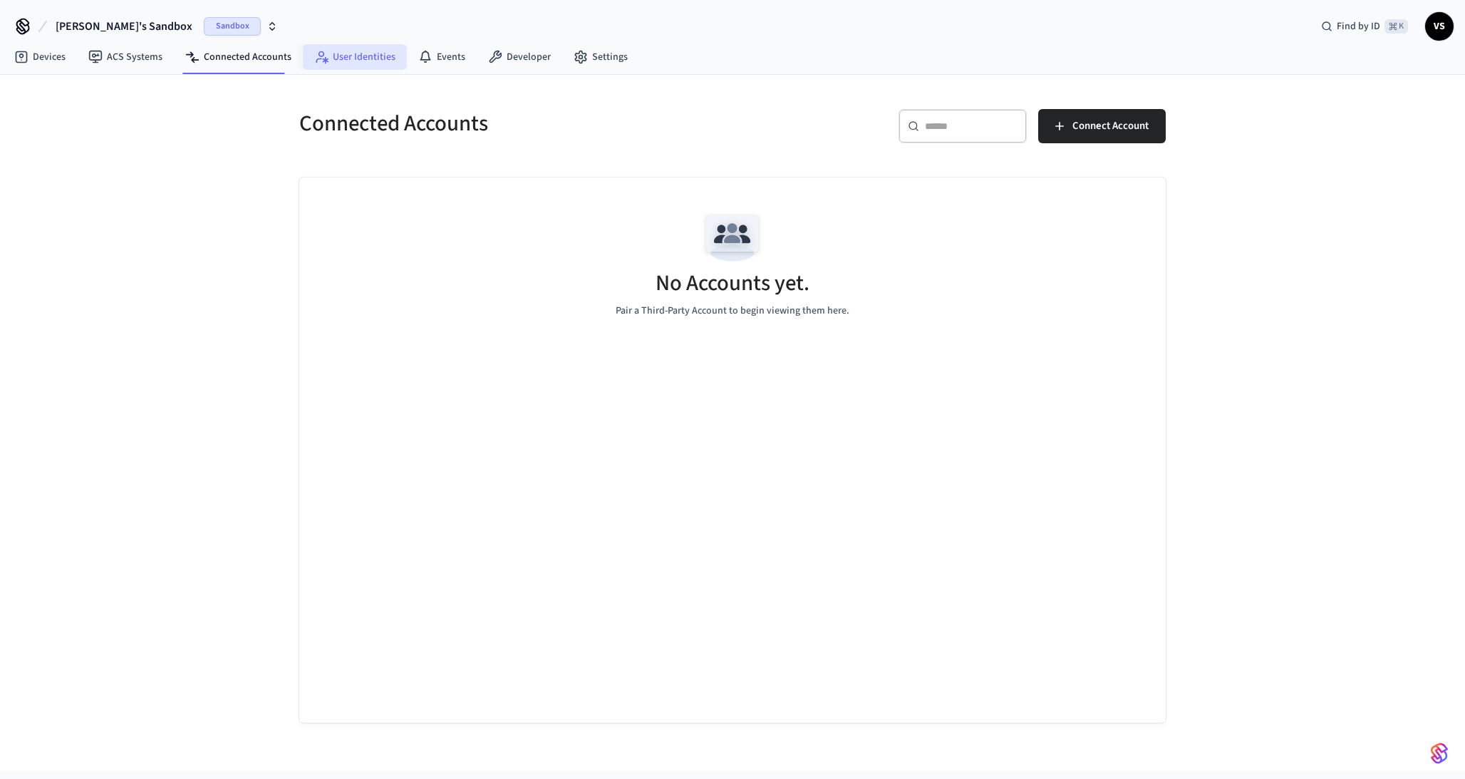
click at [351, 58] on link "User Identities" at bounding box center [355, 57] width 104 height 26
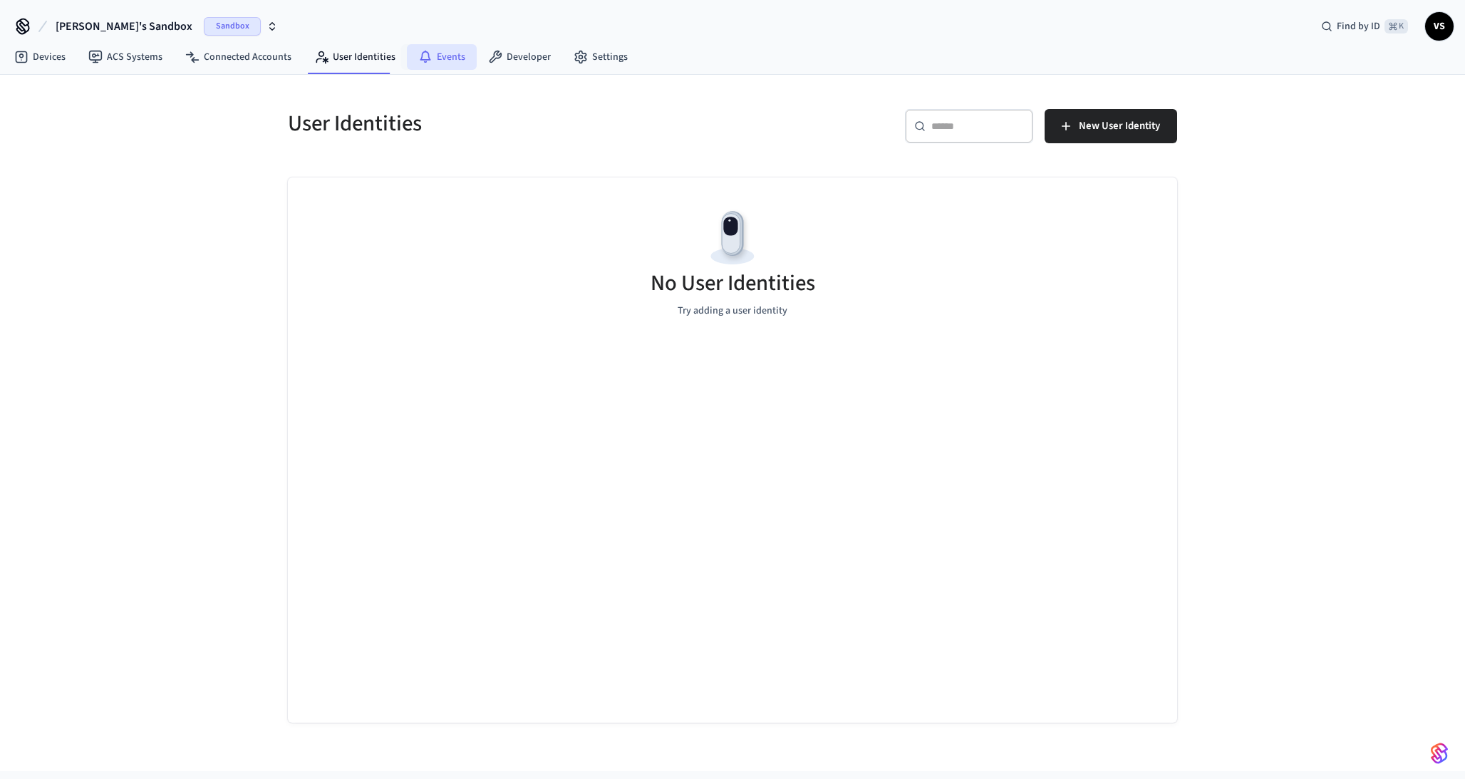
click at [436, 58] on link "Events" at bounding box center [442, 57] width 70 height 26
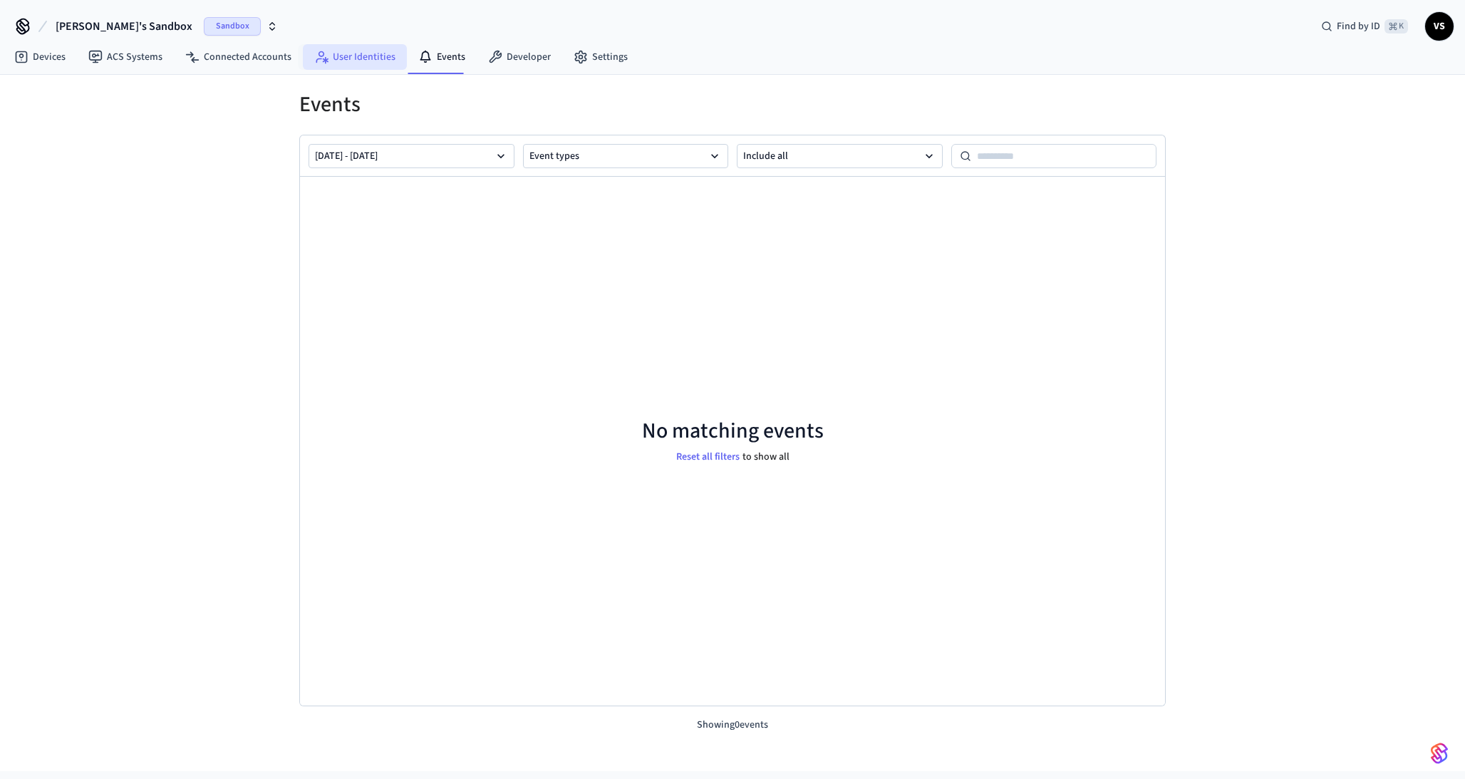
click at [366, 56] on link "User Identities" at bounding box center [355, 57] width 104 height 26
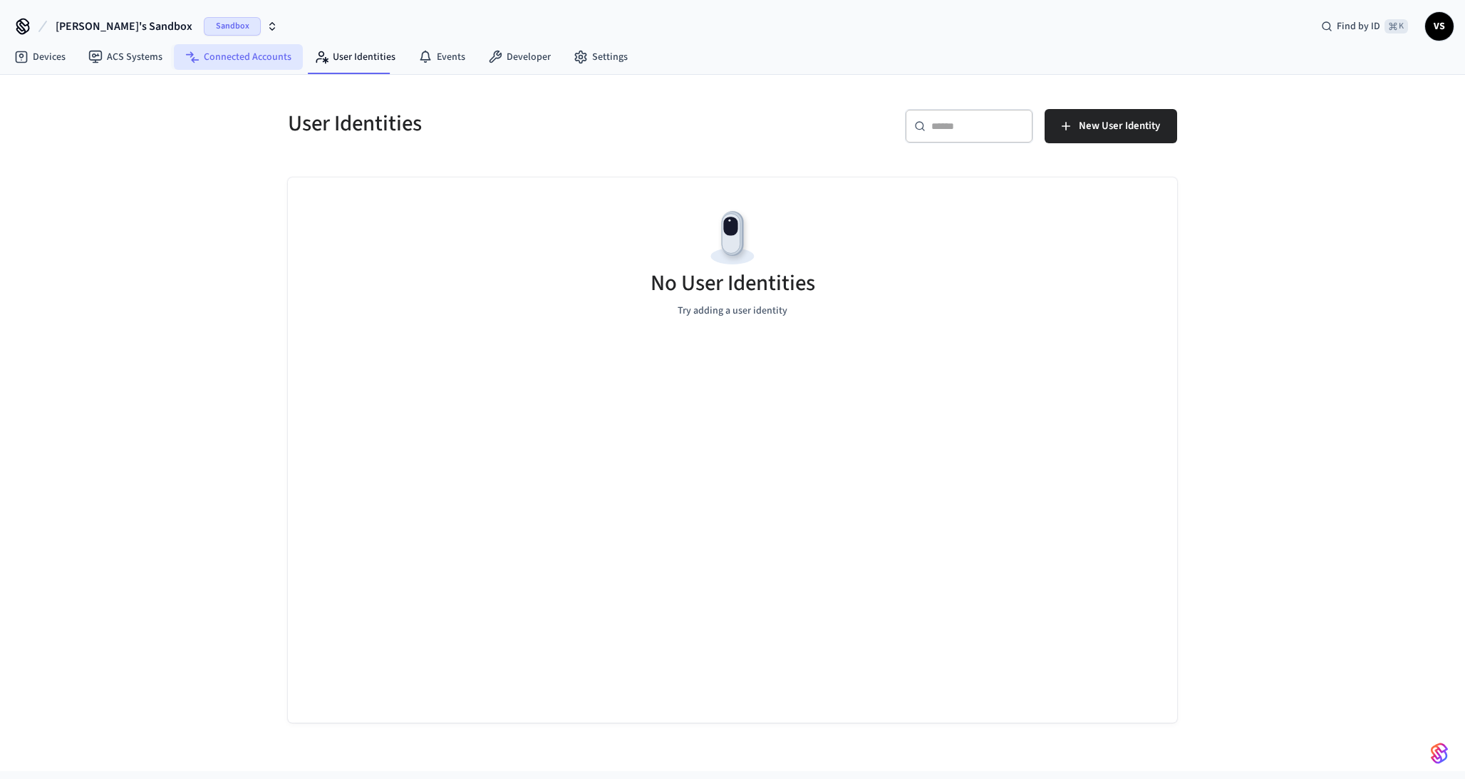
click at [264, 59] on link "Connected Accounts" at bounding box center [238, 57] width 129 height 26
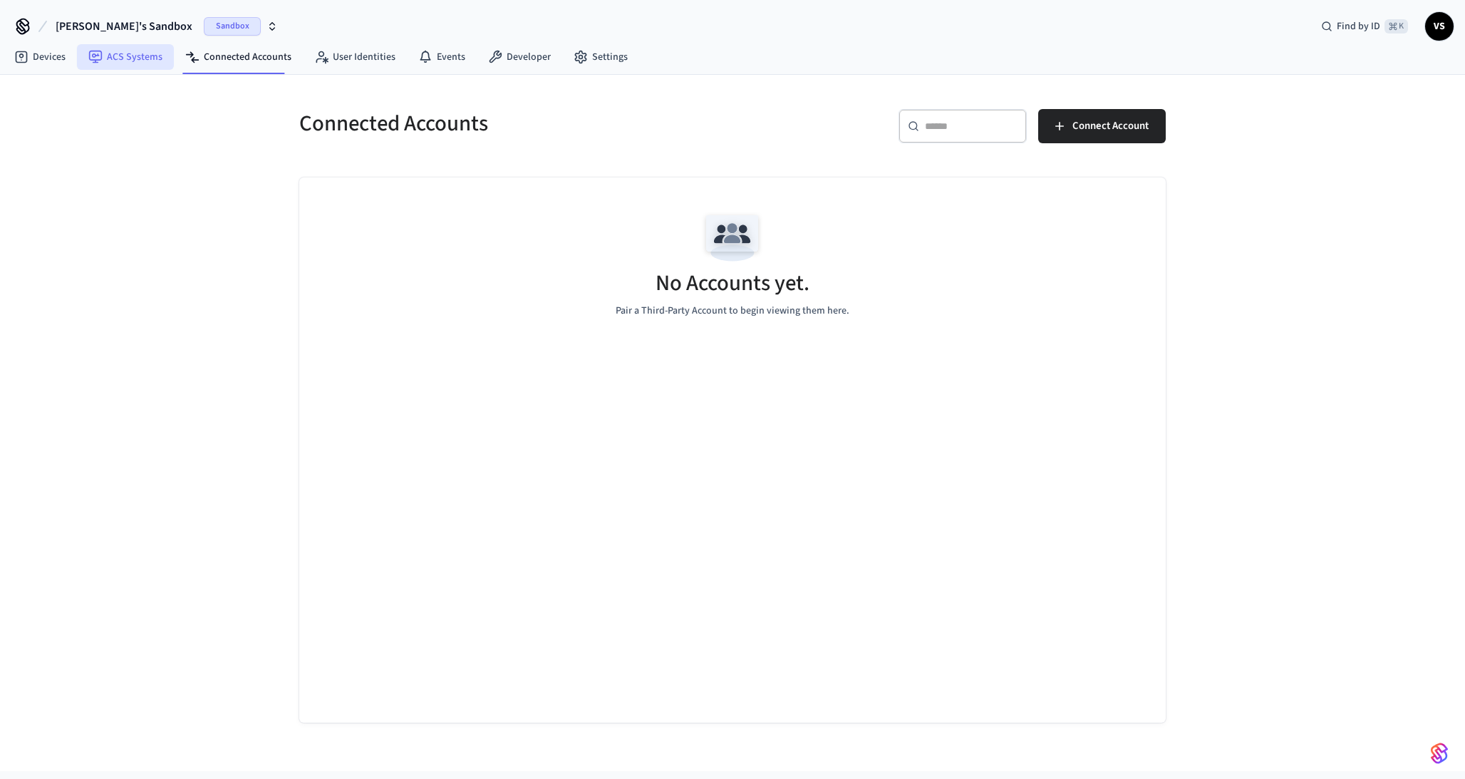
click at [92, 57] on icon at bounding box center [95, 57] width 14 height 14
click at [43, 58] on link "Devices" at bounding box center [40, 57] width 74 height 26
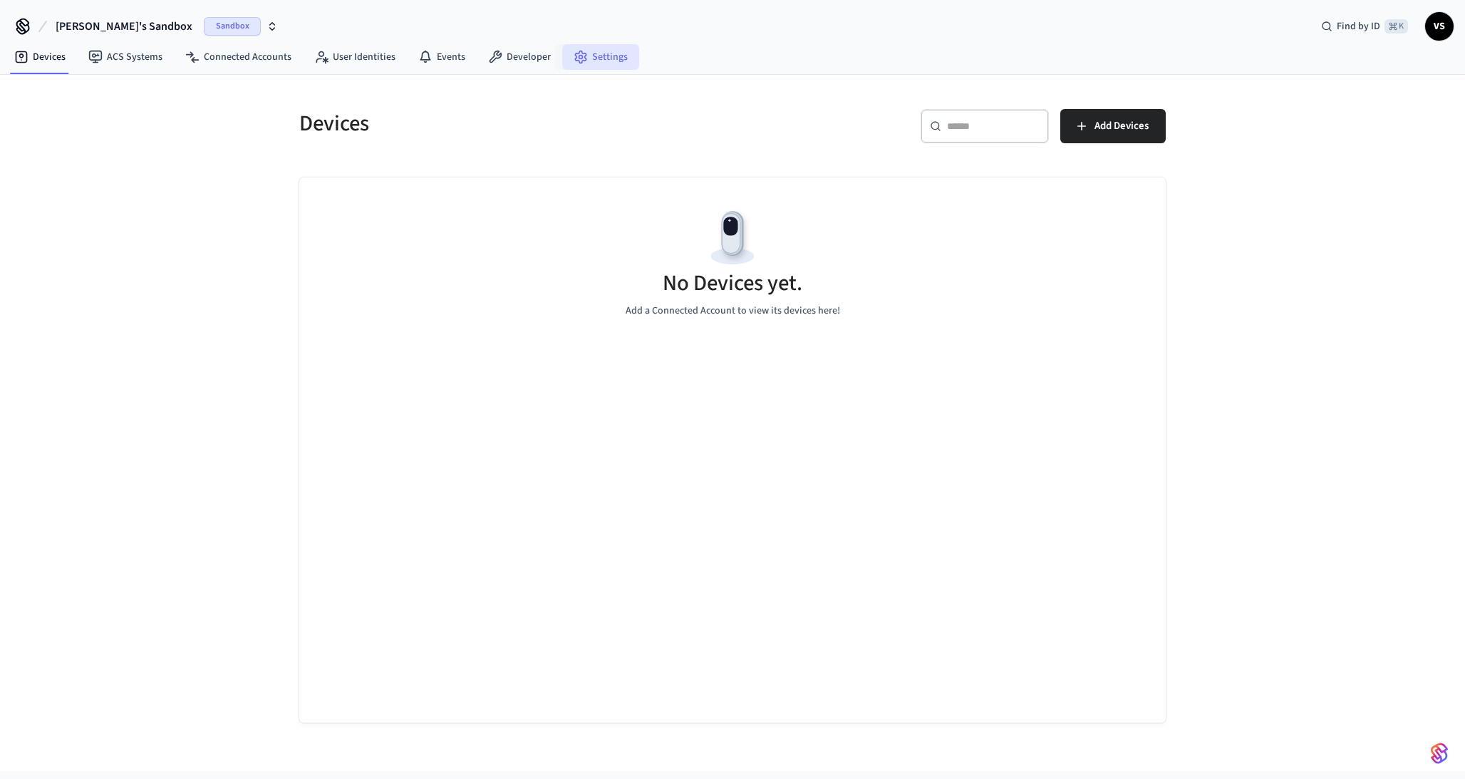
click at [599, 58] on link "Settings" at bounding box center [600, 57] width 77 height 26
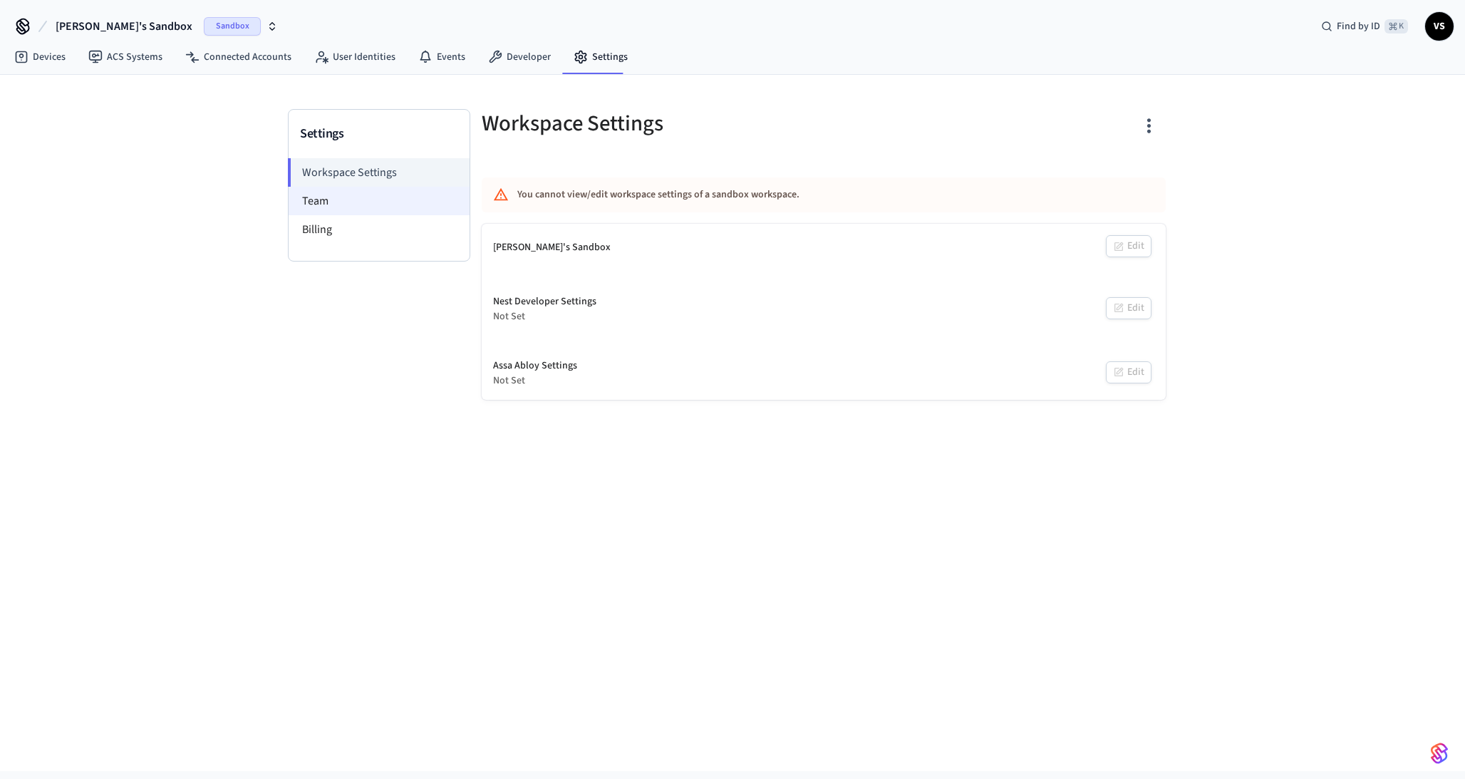
click at [361, 200] on li "Team" at bounding box center [379, 201] width 181 height 29
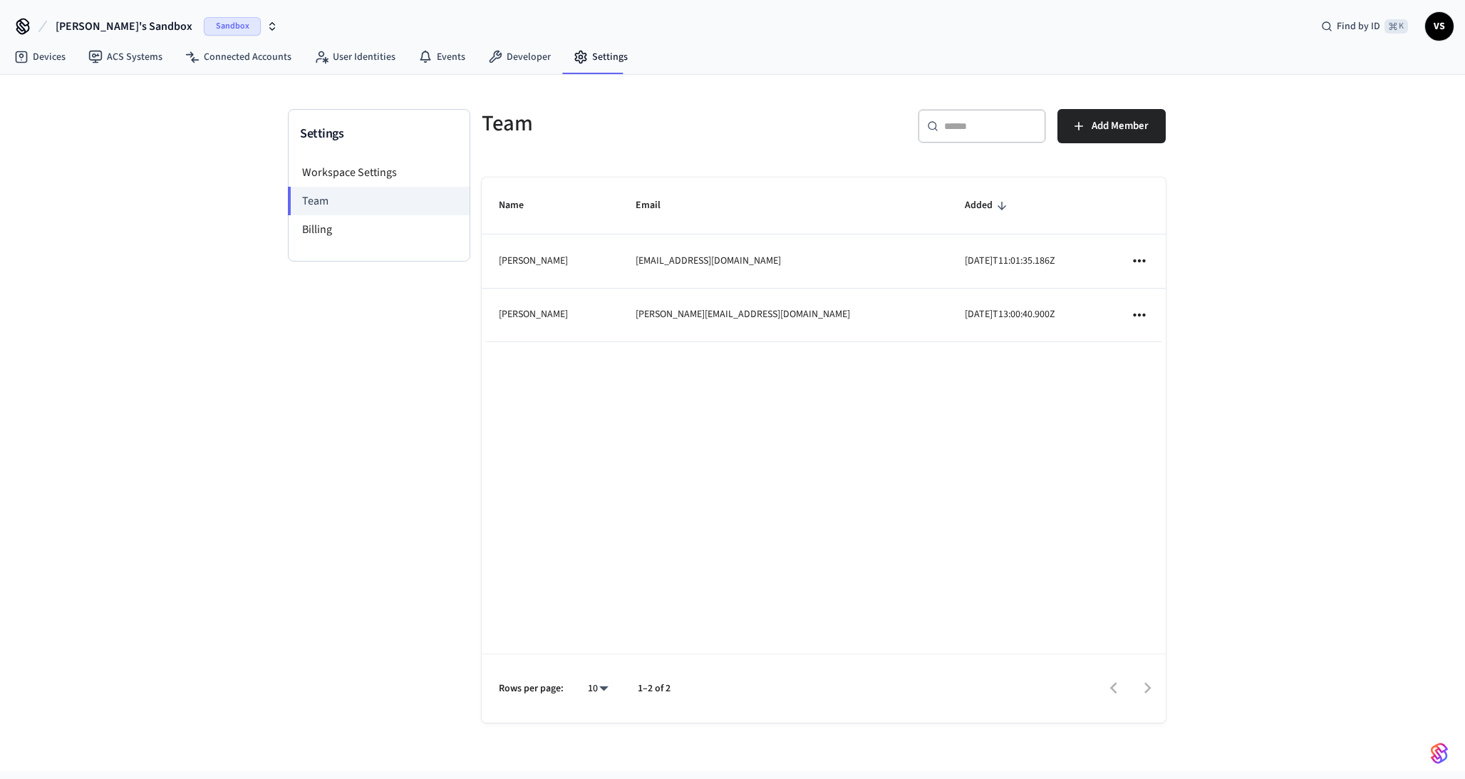
click at [1139, 255] on icon "sticky table" at bounding box center [1139, 261] width 19 height 19
click at [1170, 300] on li "Remove" at bounding box center [1179, 301] width 75 height 38
click at [1140, 262] on icon "sticky table" at bounding box center [1139, 260] width 12 height 3
click at [1180, 299] on li "Remove" at bounding box center [1182, 293] width 75 height 38
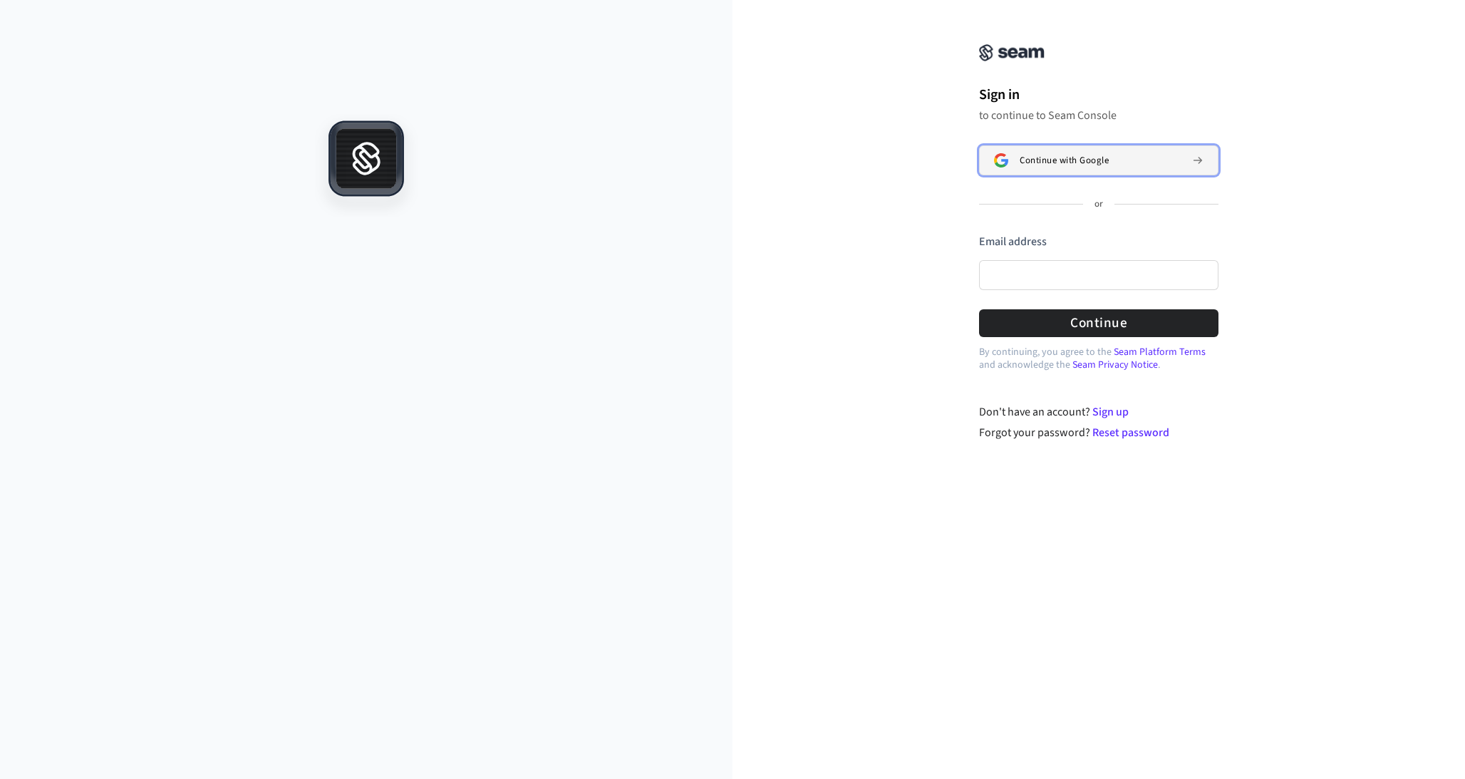
click at [1029, 158] on span "Continue with Google" at bounding box center [1064, 160] width 89 height 11
